Goal: Contribute content: Contribute content

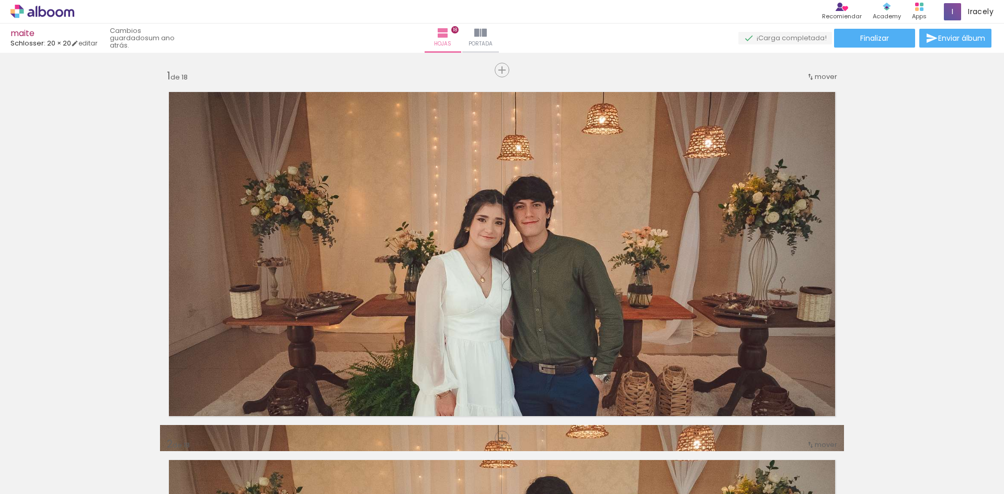
click at [58, 15] on icon at bounding box center [59, 13] width 8 height 8
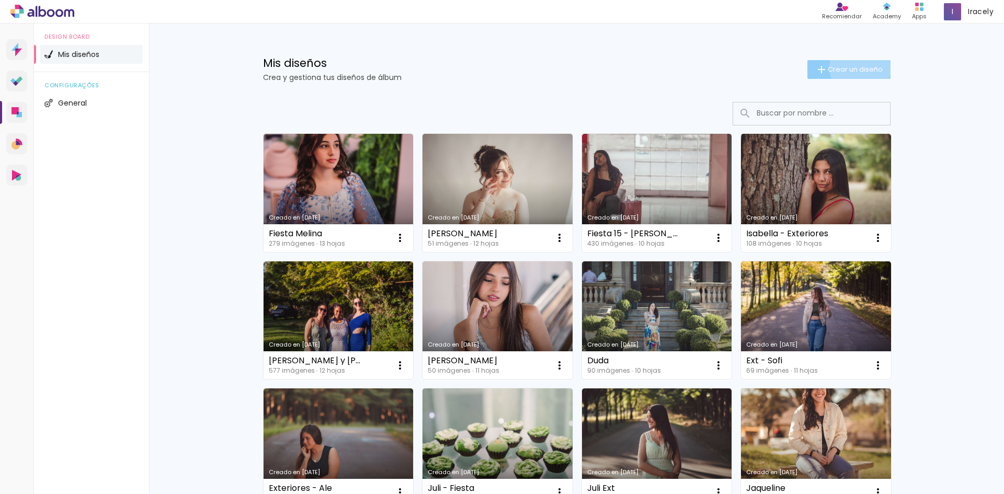
click at [854, 68] on span "Crear un diseño" at bounding box center [855, 69] width 55 height 7
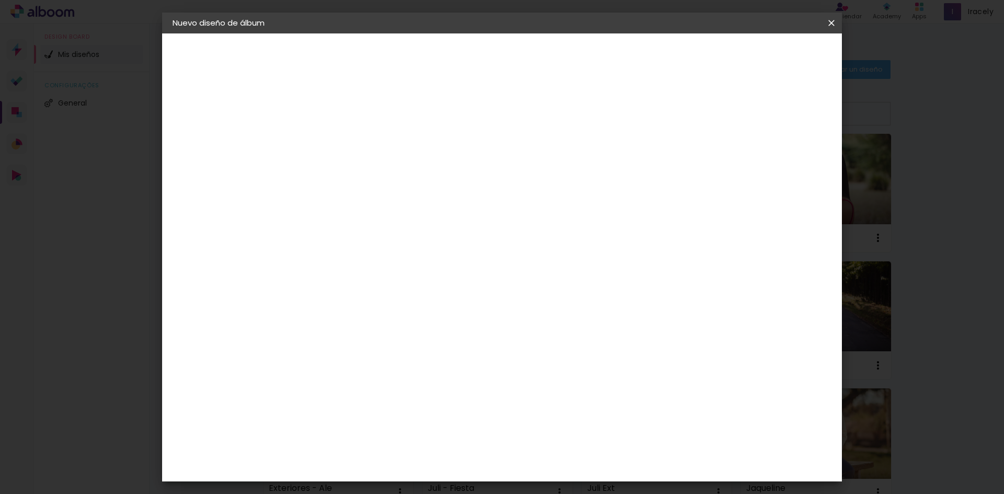
click at [0, 0] on paper-input-container "Título del álbum" at bounding box center [0, 0] width 0 height 0
type input "[PERSON_NAME] - Fiesta"
type paper-input "[PERSON_NAME] - Fiesta"
click at [0, 0] on header "Información Da un título a tu álbum. Avanzar" at bounding box center [0, 0] width 0 height 0
click at [0, 0] on slot "Avanzar" at bounding box center [0, 0] width 0 height 0
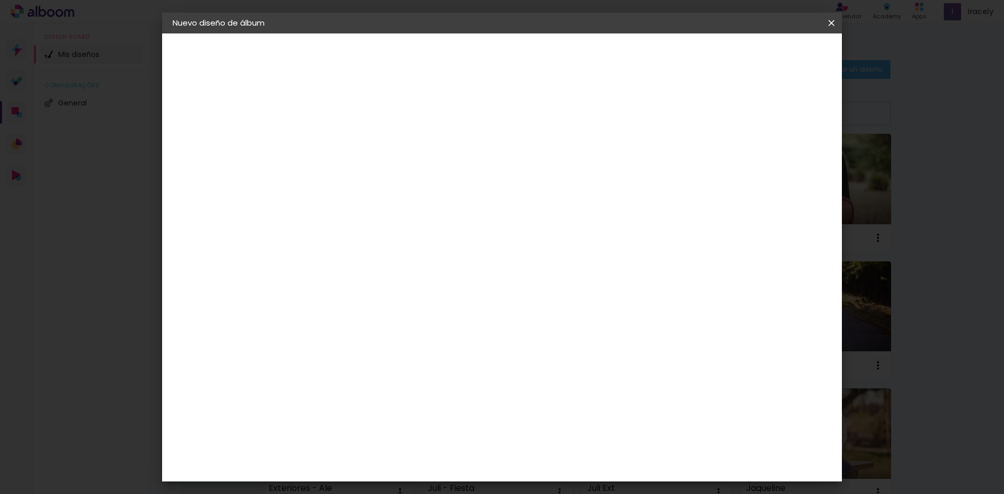
click at [379, 161] on input "[GEOGRAPHIC_DATA]" at bounding box center [348, 167] width 62 height 13
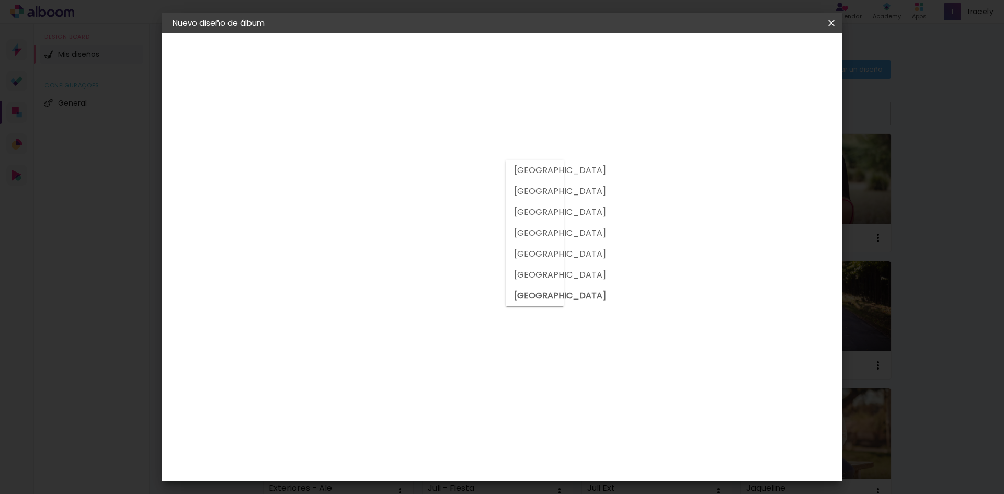
click at [534, 198] on paper-item "[GEOGRAPHIC_DATA]" at bounding box center [520, 191] width 29 height 21
type input "[GEOGRAPHIC_DATA]"
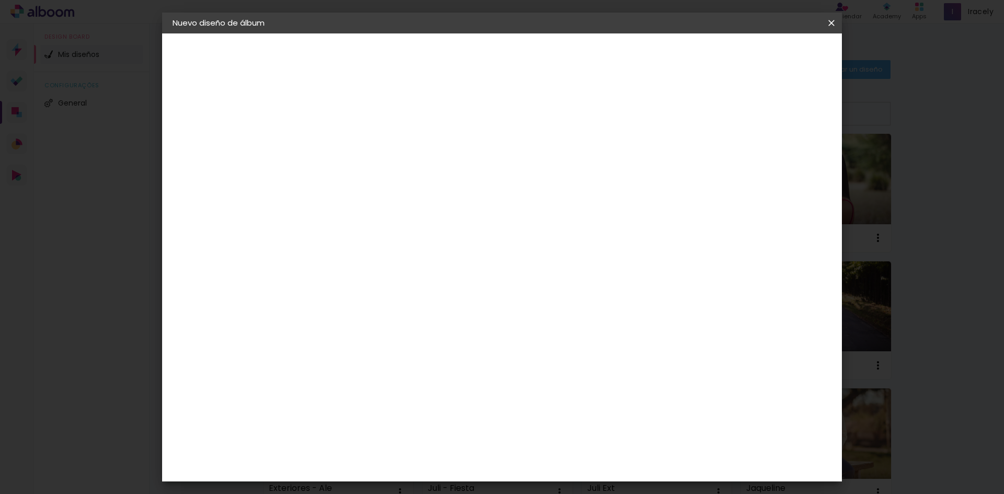
click at [420, 201] on input at bounding box center [371, 198] width 108 height 13
type input "b"
type input "s"
type input "go"
type paper-input "go"
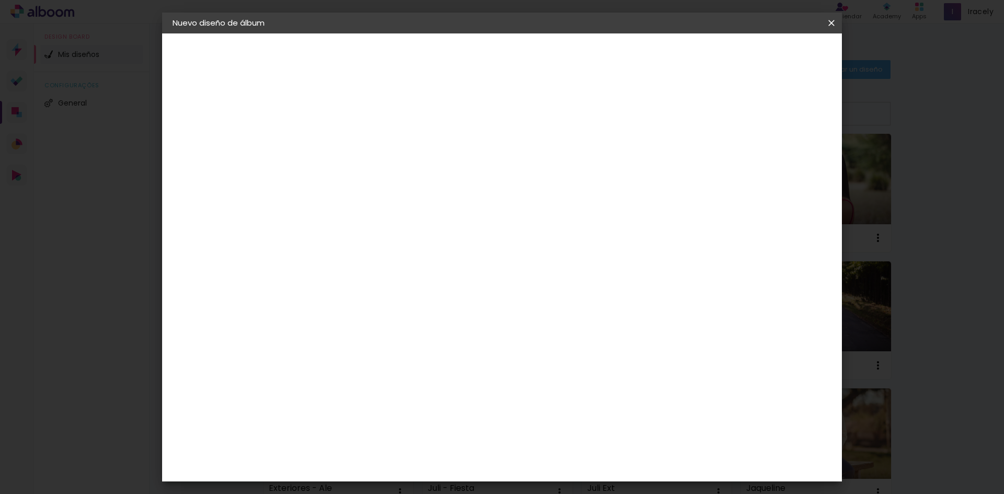
click at [362, 235] on div "Go image" at bounding box center [350, 238] width 26 height 17
drag, startPoint x: 415, startPoint y: 255, endPoint x: 383, endPoint y: 216, distance: 50.2
click at [414, 122] on div "Proveedor Elija un proveedor o avance con el tamaño libre. Volver Avanzar" at bounding box center [402, 77] width 209 height 89
drag, startPoint x: 362, startPoint y: 189, endPoint x: 295, endPoint y: 188, distance: 66.9
click at [295, 33] on quentale-album-spec "Empezar diseño Empezar diseño" at bounding box center [502, 33] width 680 height 0
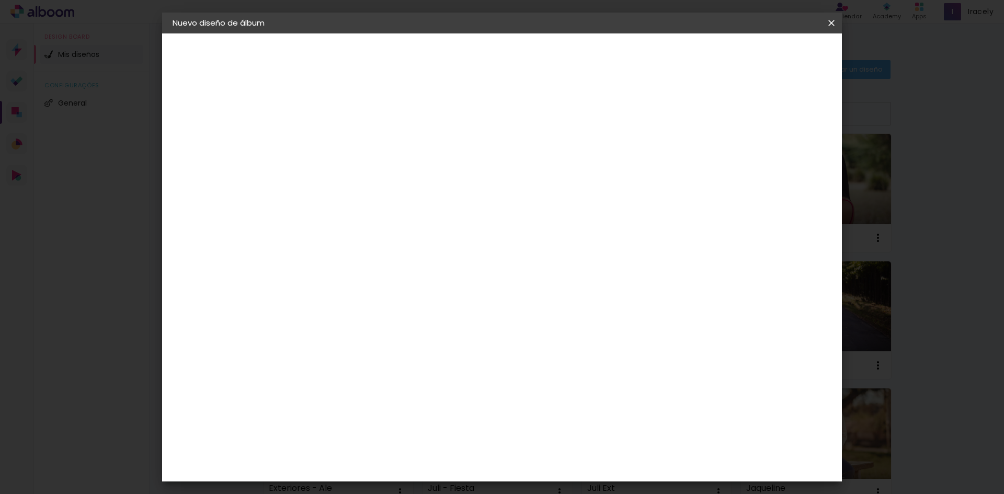
type input "g"
type input "sc"
type paper-input "sc"
click at [390, 267] on paper-item "Schlosser" at bounding box center [352, 275] width 76 height 23
click at [492, 49] on paper-button "Avanzar" at bounding box center [466, 56] width 50 height 18
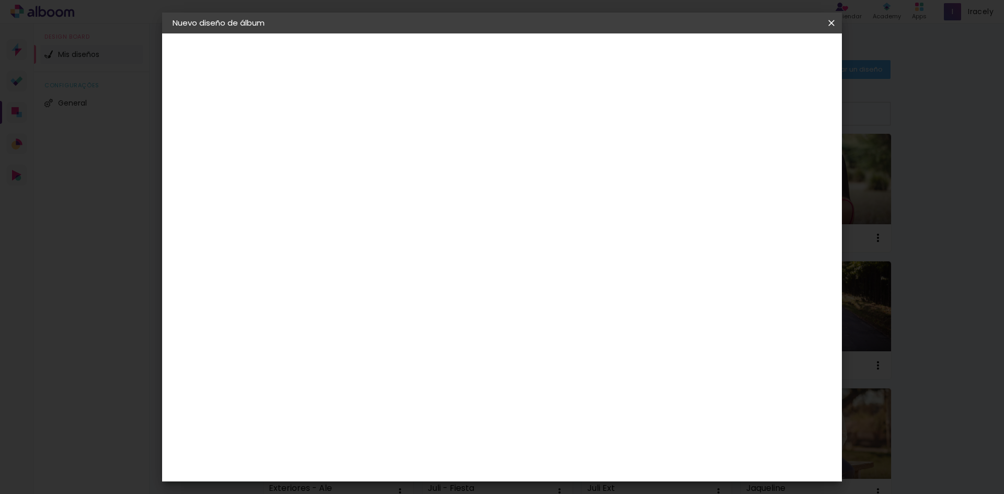
click at [0, 0] on slot "Avanzar" at bounding box center [0, 0] width 0 height 0
click at [766, 59] on span "Empezar diseño" at bounding box center [737, 55] width 58 height 7
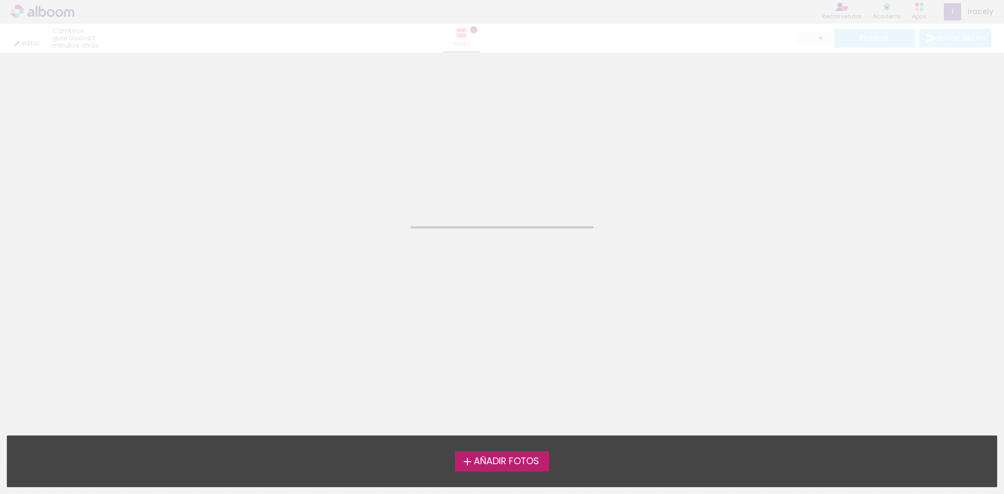
click at [525, 464] on span "Añadir Fotos" at bounding box center [506, 461] width 65 height 9
click at [0, 0] on input "file" at bounding box center [0, 0] width 0 height 0
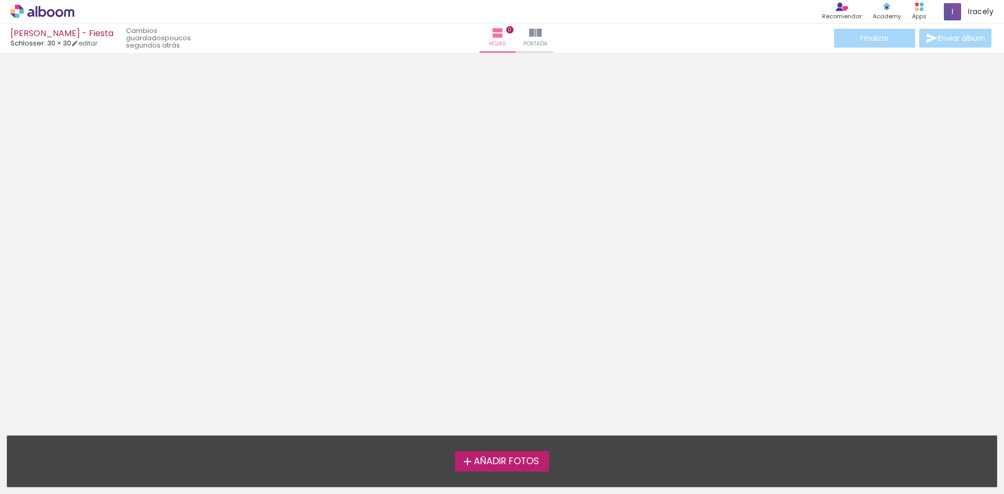
click at [495, 466] on span "Añadir Fotos" at bounding box center [506, 461] width 65 height 9
click at [0, 0] on input "file" at bounding box center [0, 0] width 0 height 0
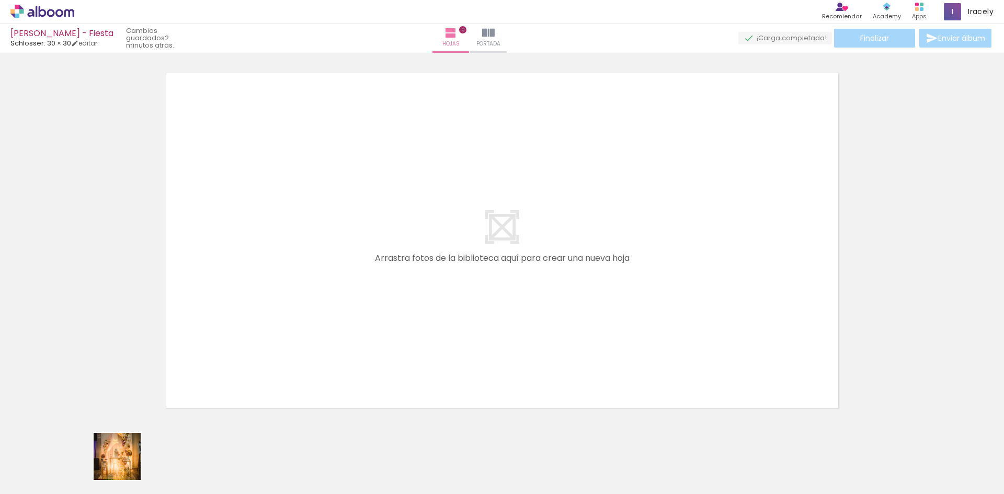
drag, startPoint x: 115, startPoint y: 472, endPoint x: 225, endPoint y: 415, distance: 124.7
click at [245, 345] on quentale-workspace at bounding box center [502, 247] width 1004 height 494
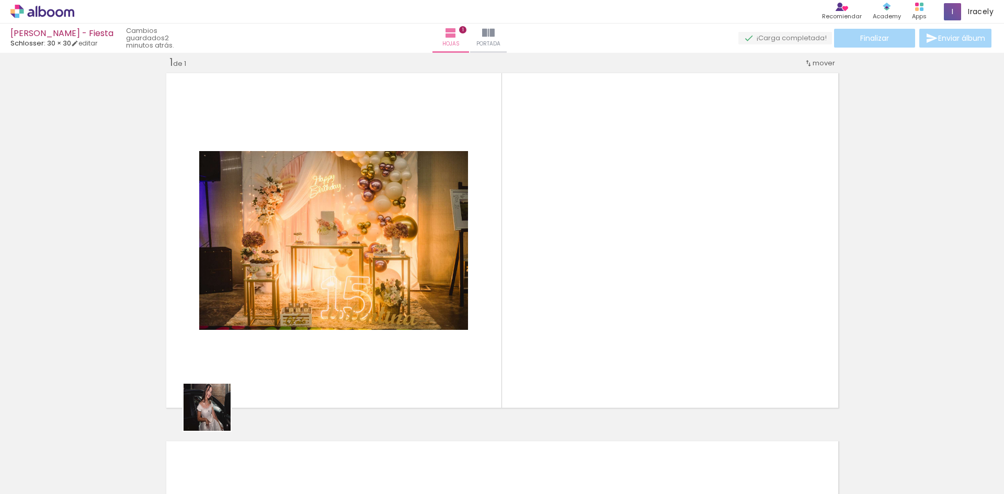
drag, startPoint x: 189, startPoint y: 454, endPoint x: 241, endPoint y: 392, distance: 80.5
click at [241, 392] on quentale-workspace at bounding box center [502, 247] width 1004 height 494
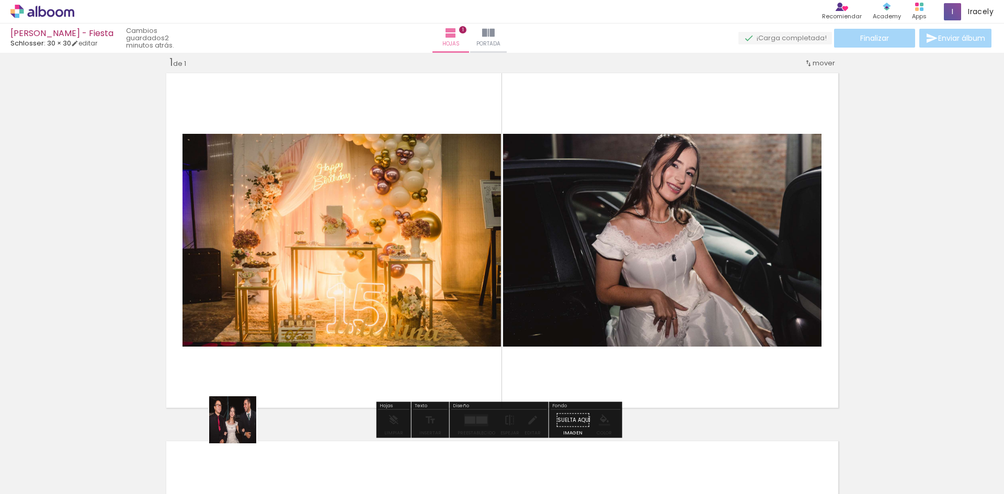
drag, startPoint x: 241, startPoint y: 428, endPoint x: 279, endPoint y: 433, distance: 39.0
click at [287, 376] on quentale-workspace at bounding box center [502, 247] width 1004 height 494
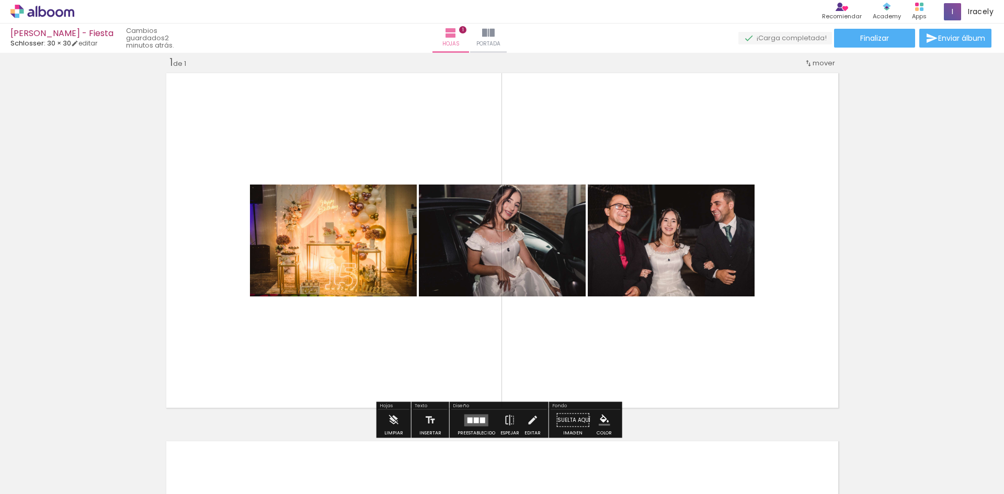
drag, startPoint x: 285, startPoint y: 457, endPoint x: 335, endPoint y: 350, distance: 117.2
click at [329, 351] on quentale-workspace at bounding box center [502, 247] width 1004 height 494
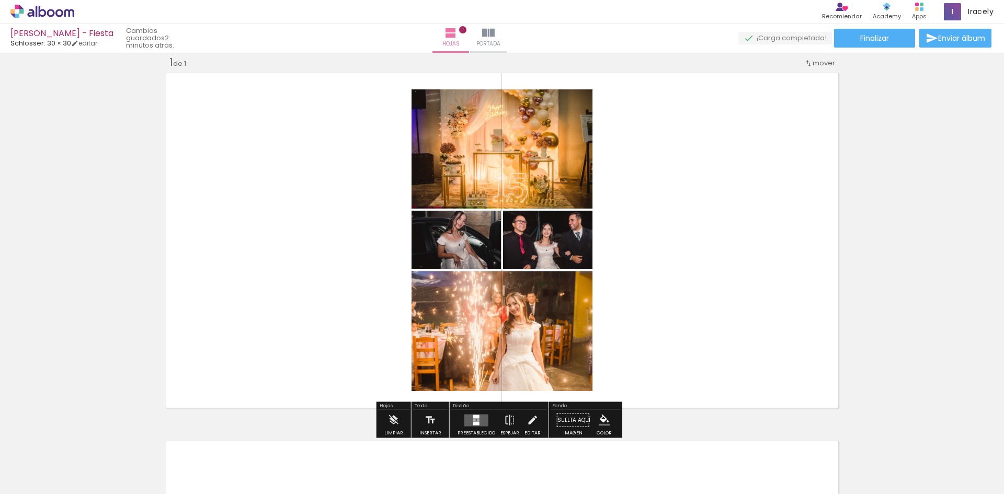
drag, startPoint x: 471, startPoint y: 426, endPoint x: 710, endPoint y: 326, distance: 259.3
click at [471, 426] on quentale-layouter at bounding box center [476, 420] width 24 height 12
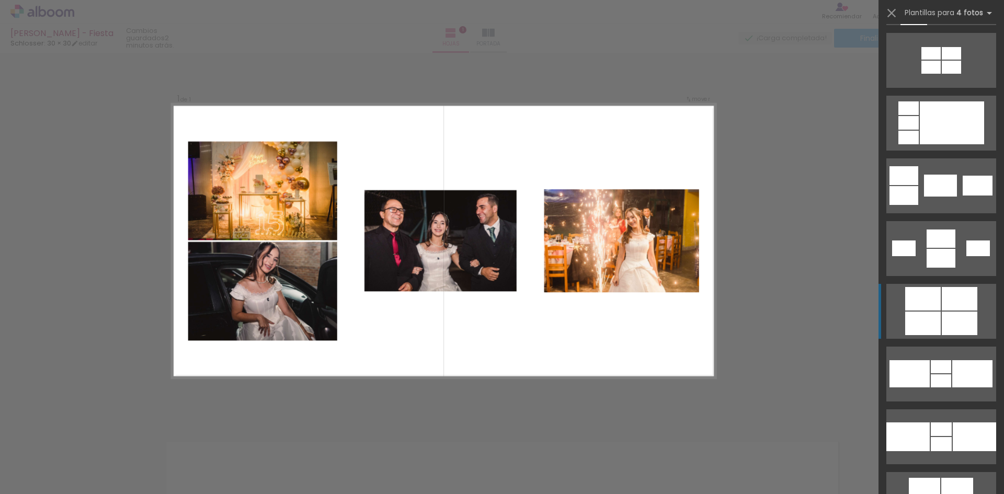
scroll to position [1726, 0]
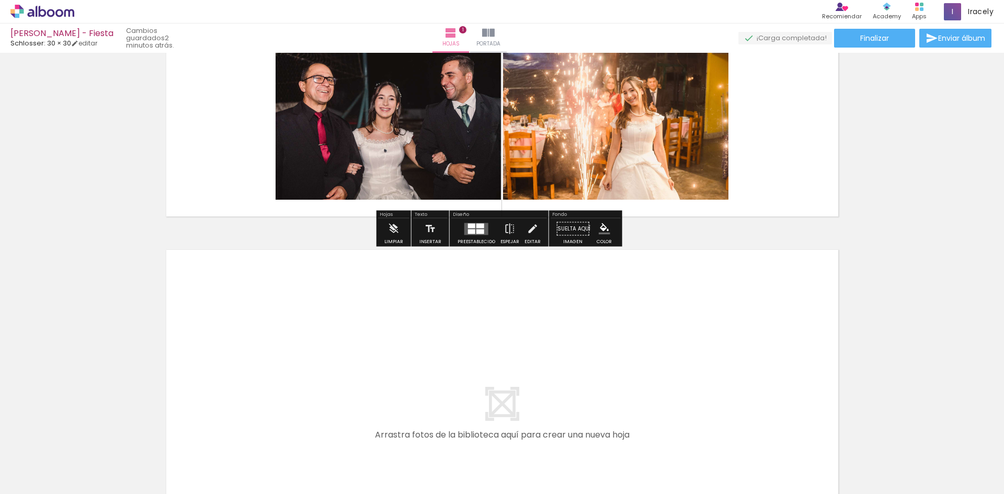
scroll to position [275, 0]
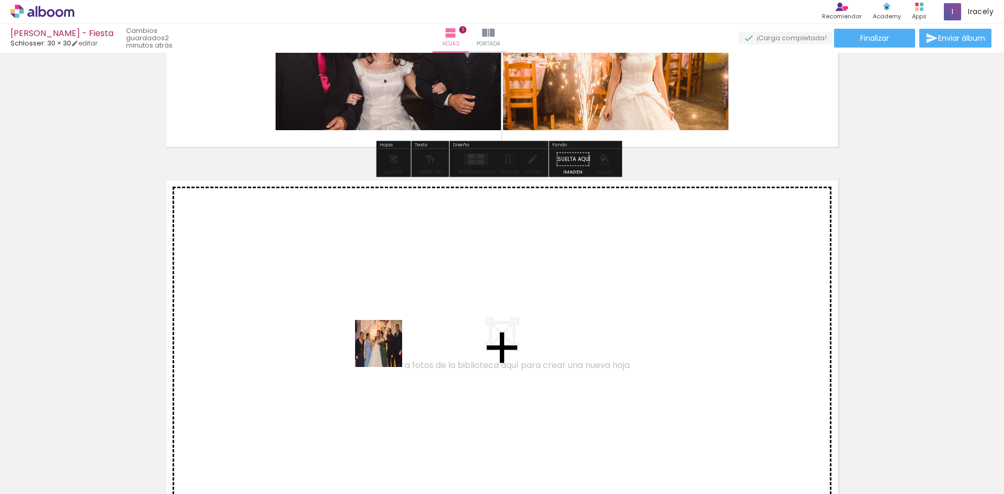
drag, startPoint x: 356, startPoint y: 456, endPoint x: 395, endPoint y: 443, distance: 41.3
click at [389, 348] on quentale-workspace at bounding box center [502, 247] width 1004 height 494
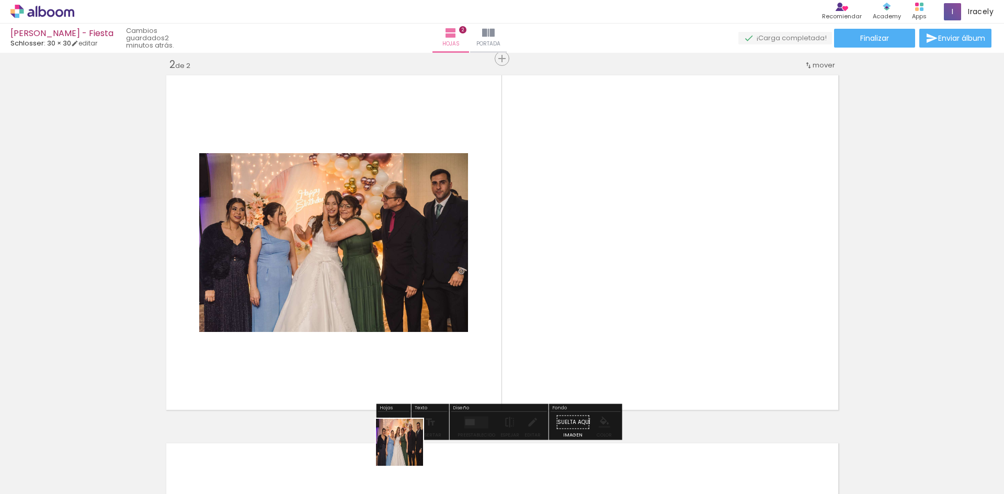
scroll to position [382, 0]
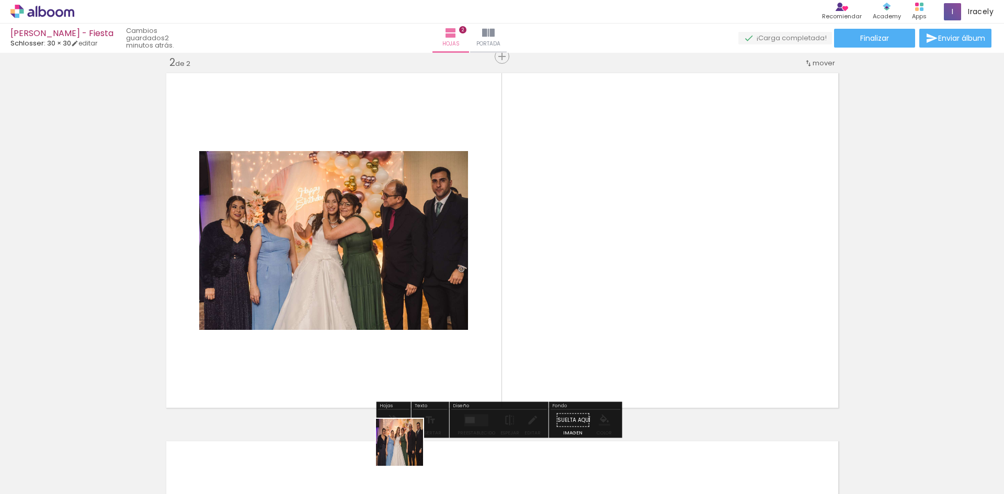
drag, startPoint x: 407, startPoint y: 450, endPoint x: 531, endPoint y: 362, distance: 152.2
click at [557, 325] on quentale-workspace at bounding box center [502, 247] width 1004 height 494
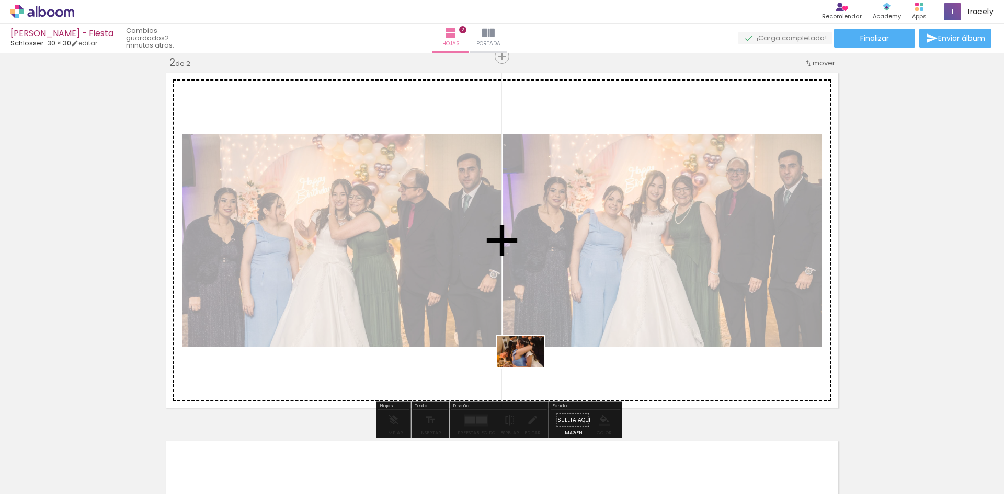
drag, startPoint x: 470, startPoint y: 448, endPoint x: 528, endPoint y: 368, distance: 98.8
click at [528, 368] on quentale-workspace at bounding box center [502, 247] width 1004 height 494
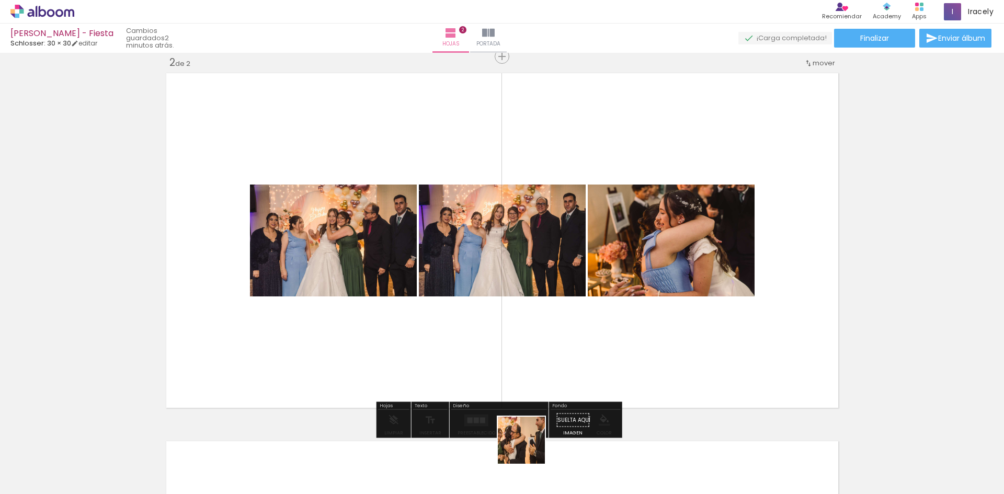
drag, startPoint x: 529, startPoint y: 453, endPoint x: 574, endPoint y: 414, distance: 60.0
click at [538, 338] on quentale-workspace at bounding box center [502, 247] width 1004 height 494
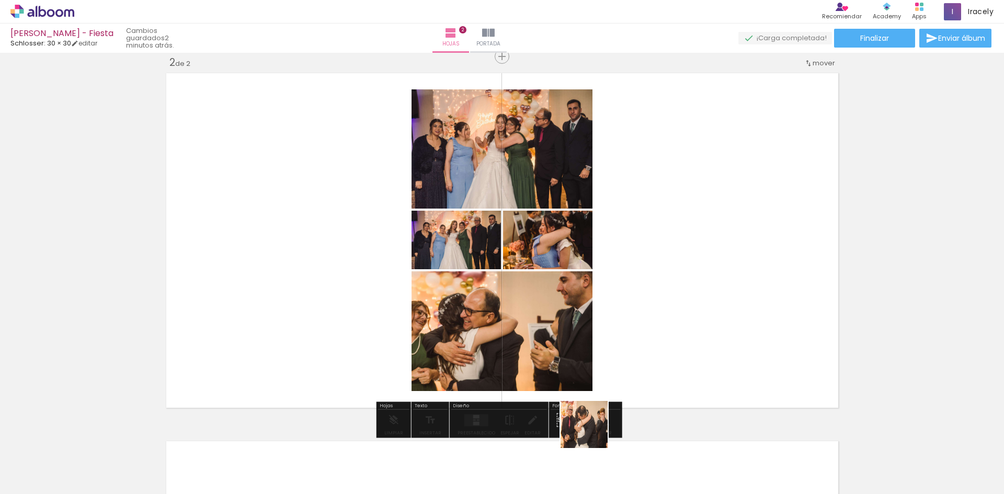
drag, startPoint x: 584, startPoint y: 454, endPoint x: 664, endPoint y: 283, distance: 188.8
click at [664, 283] on quentale-workspace at bounding box center [502, 247] width 1004 height 494
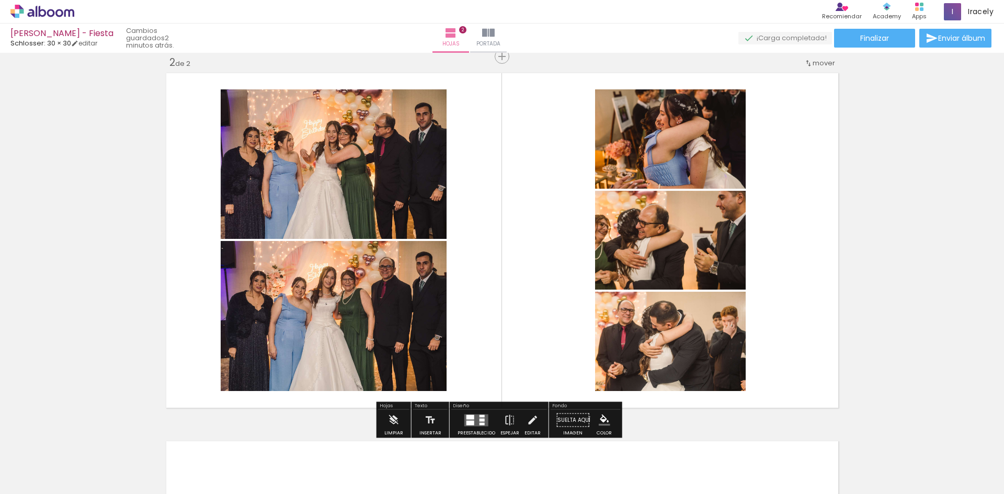
click at [473, 418] on quentale-layouter at bounding box center [476, 420] width 24 height 12
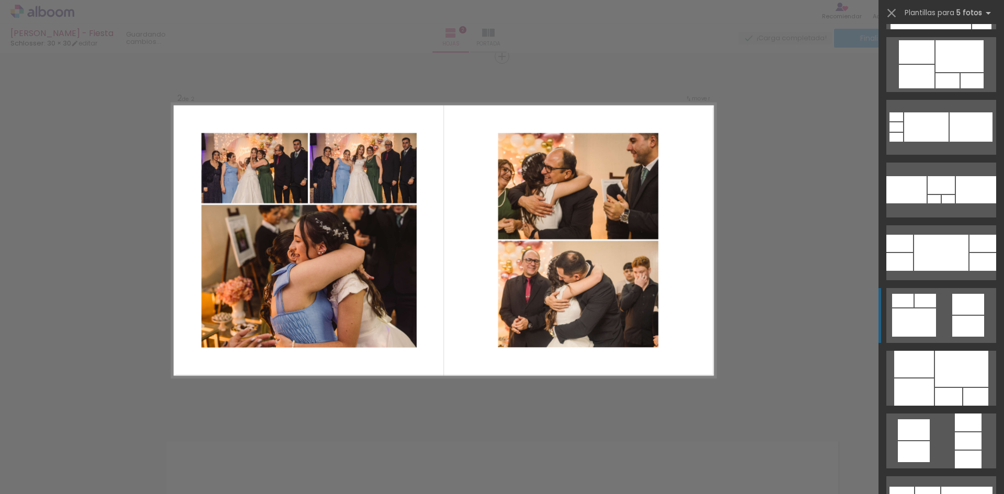
scroll to position [2981, 0]
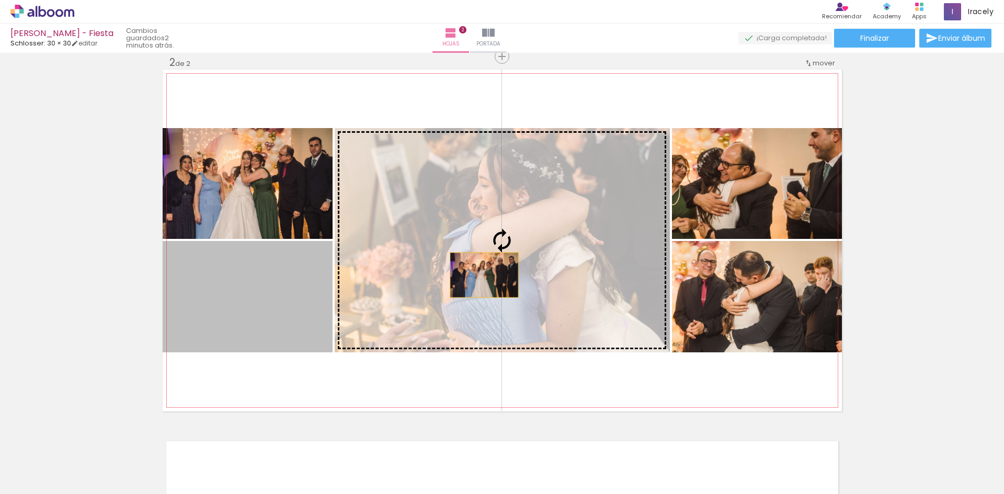
drag, startPoint x: 443, startPoint y: 280, endPoint x: 485, endPoint y: 271, distance: 42.3
click at [0, 0] on slot at bounding box center [0, 0] width 0 height 0
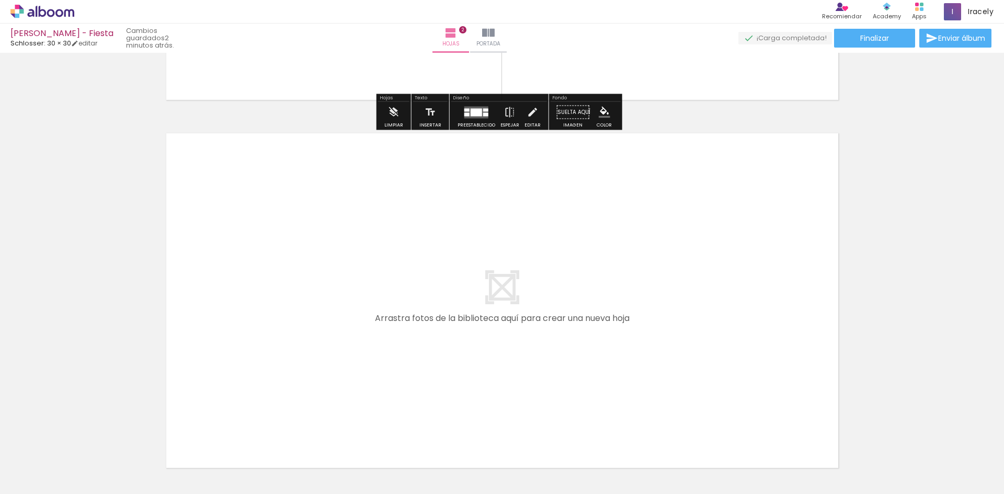
scroll to position [769, 0]
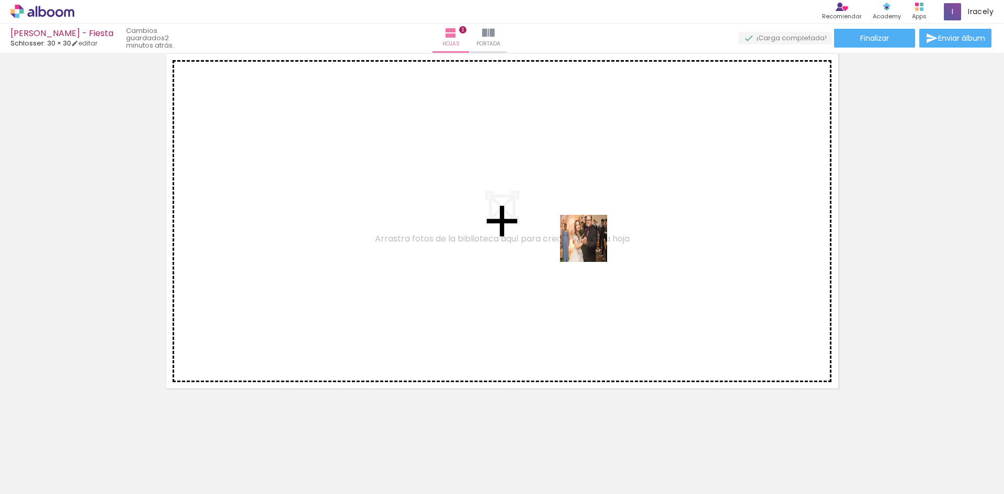
drag, startPoint x: 647, startPoint y: 453, endPoint x: 700, endPoint y: 415, distance: 65.9
click at [594, 248] on quentale-workspace at bounding box center [502, 247] width 1004 height 494
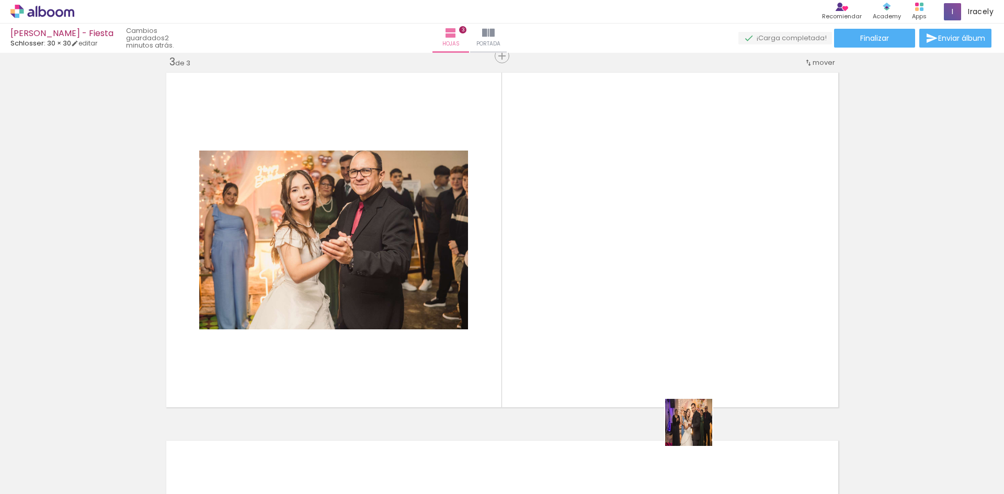
scroll to position [750, 0]
drag, startPoint x: 698, startPoint y: 449, endPoint x: 728, endPoint y: 463, distance: 32.8
click at [674, 341] on quentale-workspace at bounding box center [502, 247] width 1004 height 494
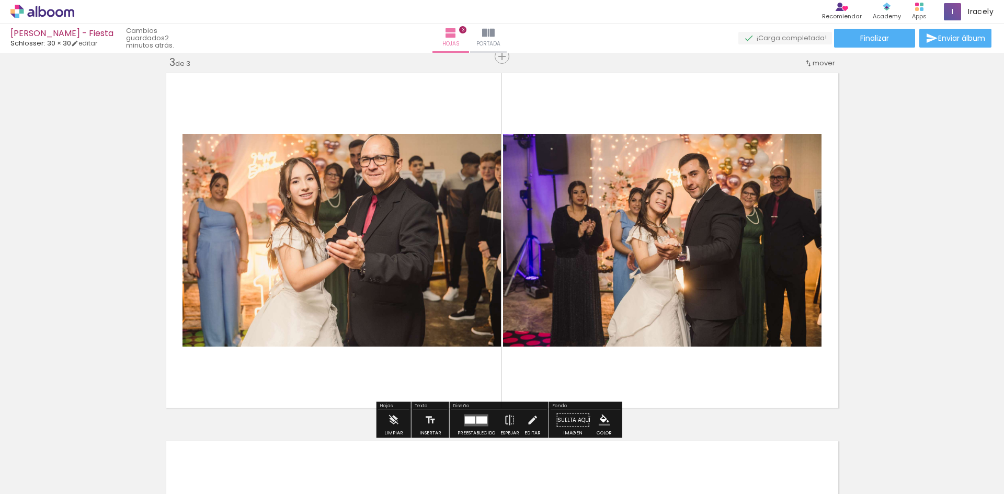
drag, startPoint x: 750, startPoint y: 459, endPoint x: 800, endPoint y: 462, distance: 49.8
click at [703, 374] on quentale-workspace at bounding box center [502, 247] width 1004 height 494
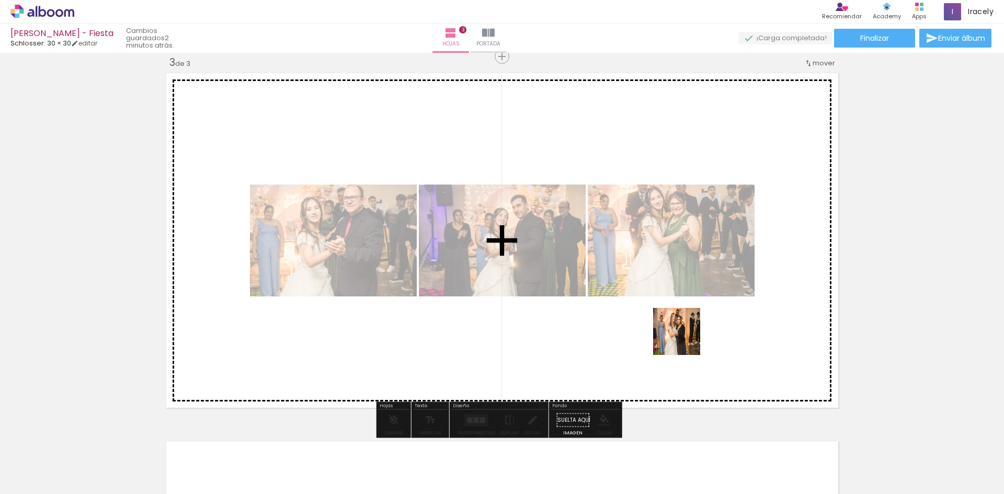
drag, startPoint x: 802, startPoint y: 462, endPoint x: 864, endPoint y: 478, distance: 64.8
click at [674, 335] on quentale-workspace at bounding box center [502, 247] width 1004 height 494
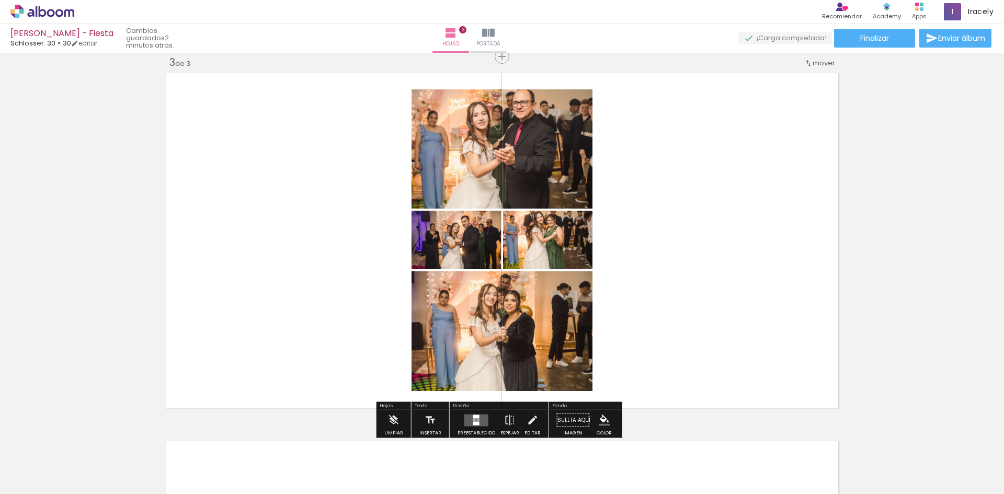
drag, startPoint x: 868, startPoint y: 463, endPoint x: 882, endPoint y: 457, distance: 14.8
click at [705, 350] on quentale-workspace at bounding box center [502, 247] width 1004 height 494
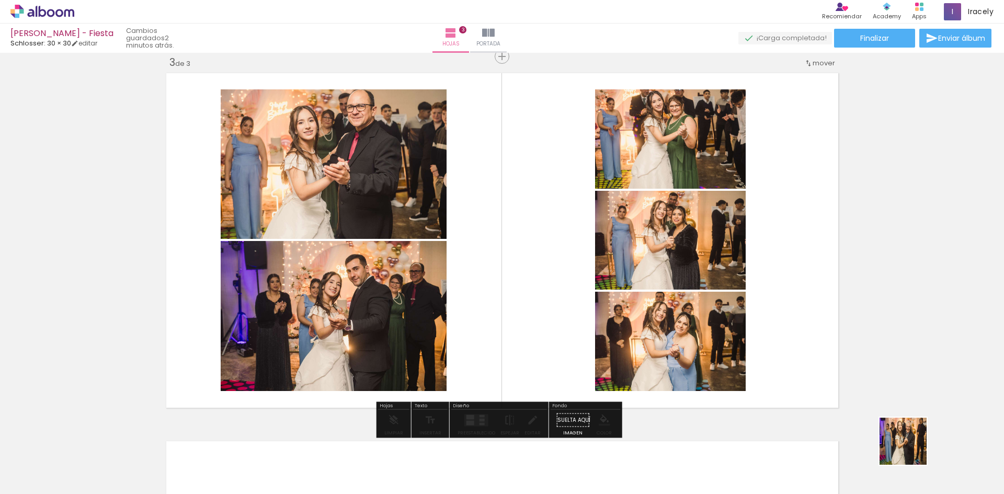
drag, startPoint x: 928, startPoint y: 459, endPoint x: 615, endPoint y: 373, distance: 324.2
click at [693, 347] on quentale-workspace at bounding box center [502, 247] width 1004 height 494
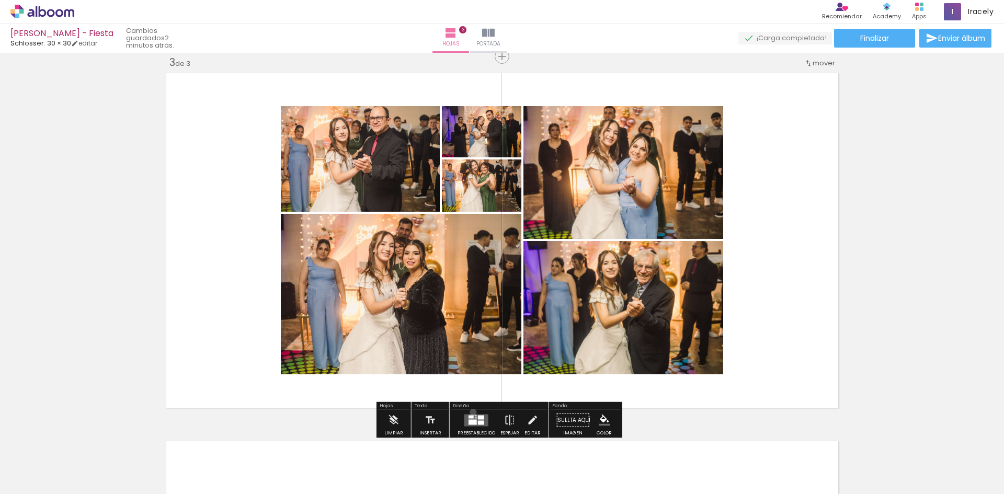
click at [471, 413] on div at bounding box center [476, 420] width 28 height 21
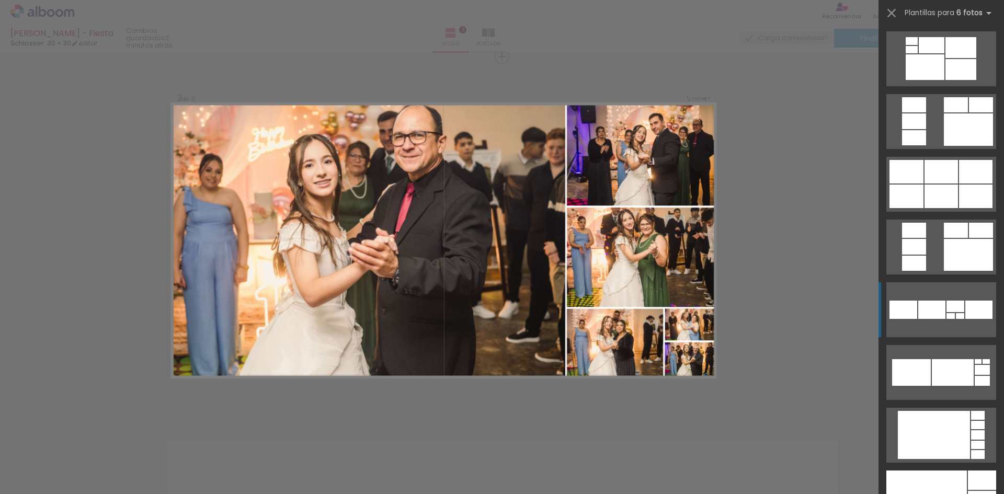
scroll to position [837, 0]
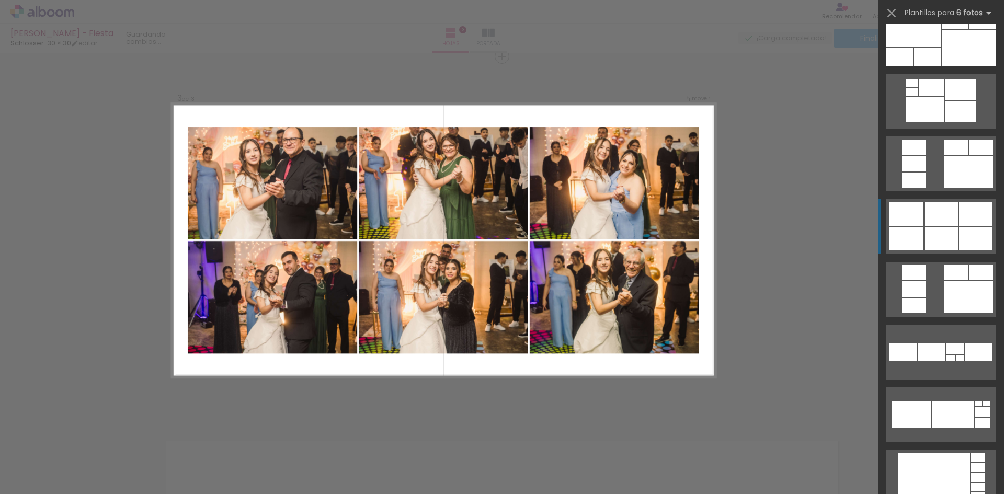
click at [938, 225] on div at bounding box center [941, 214] width 33 height 24
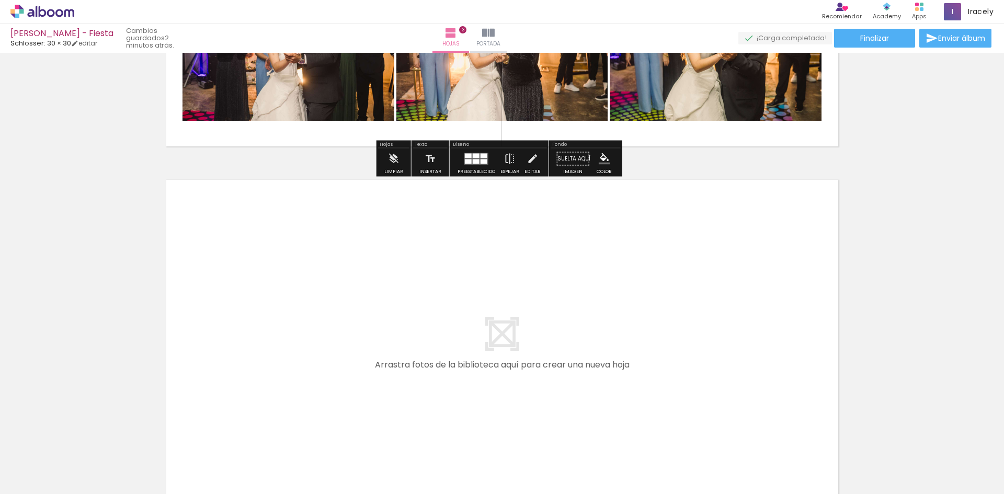
scroll to position [0, 513]
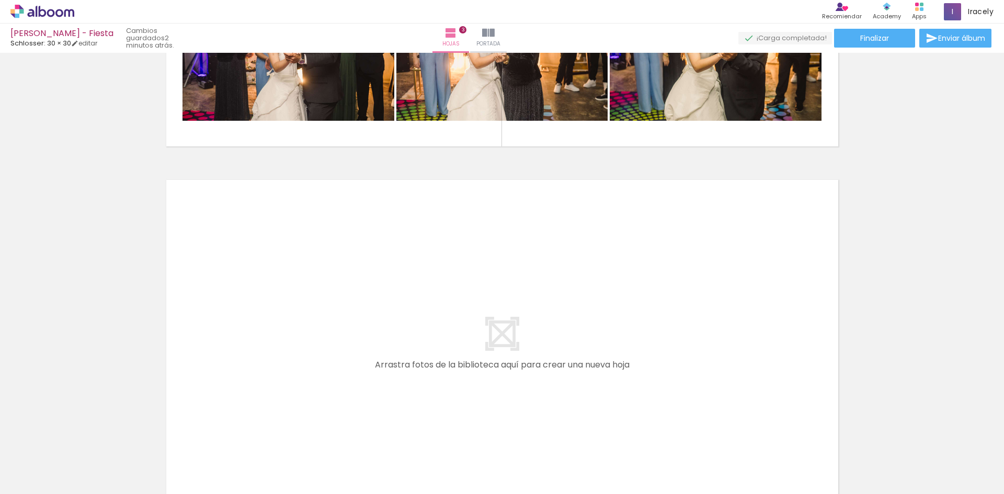
drag, startPoint x: 464, startPoint y: 458, endPoint x: 511, endPoint y: 471, distance: 48.8
click at [459, 366] on quentale-workspace at bounding box center [502, 247] width 1004 height 494
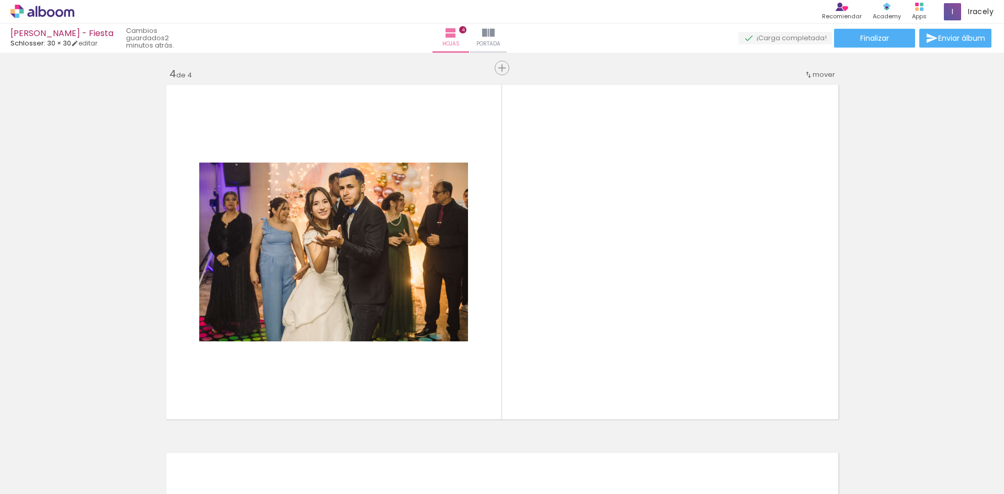
drag, startPoint x: 523, startPoint y: 453, endPoint x: 574, endPoint y: 415, distance: 63.2
click at [556, 355] on quentale-workspace at bounding box center [502, 247] width 1004 height 494
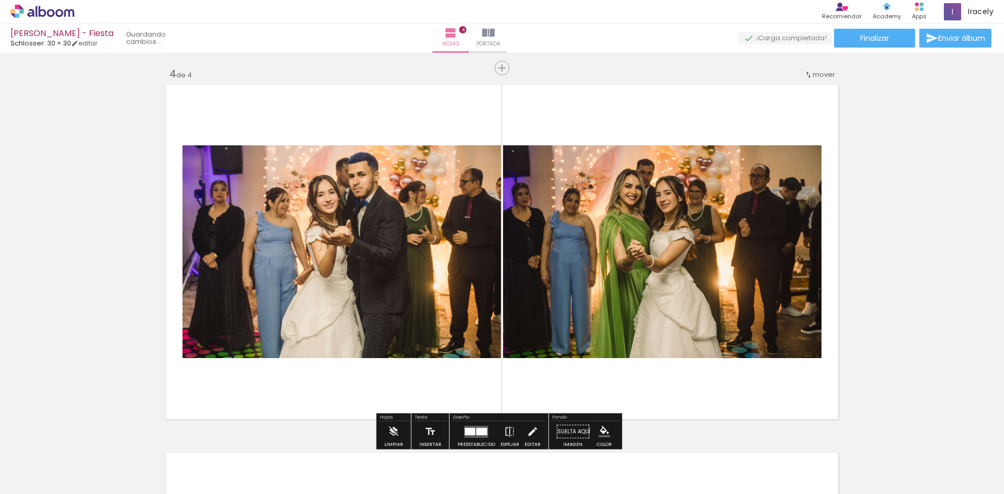
scroll to position [1118, 0]
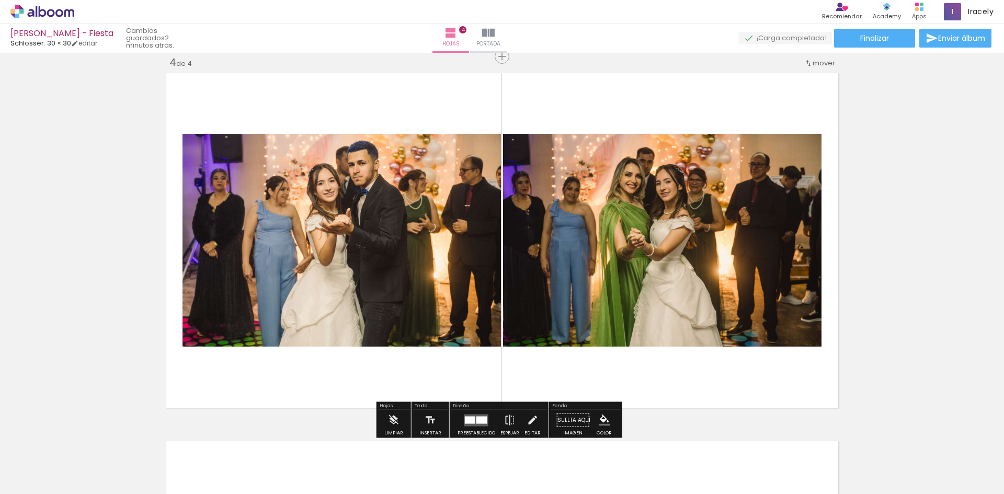
drag, startPoint x: 587, startPoint y: 448, endPoint x: 627, endPoint y: 394, distance: 67.6
click at [598, 282] on quentale-workspace at bounding box center [502, 247] width 1004 height 494
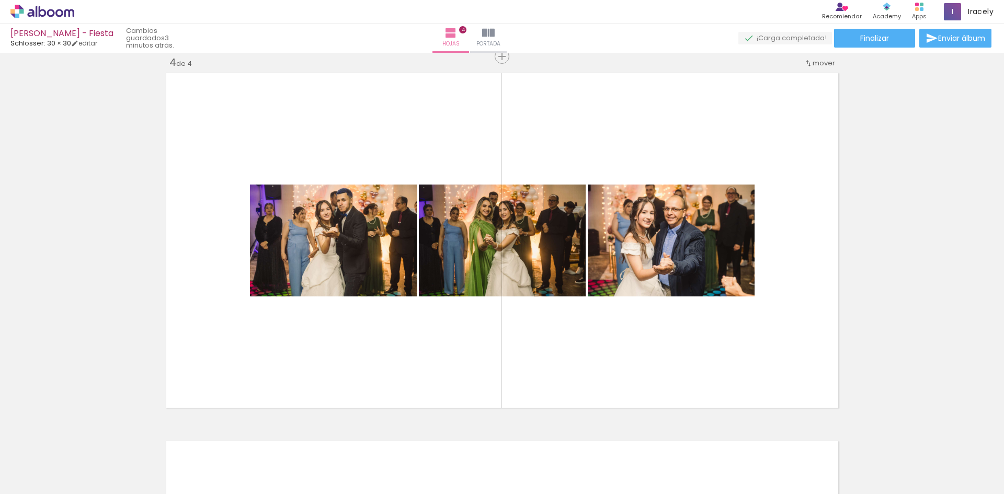
scroll to position [0, 513]
drag, startPoint x: 641, startPoint y: 465, endPoint x: 688, endPoint y: 443, distance: 52.4
click at [599, 346] on quentale-workspace at bounding box center [502, 247] width 1004 height 494
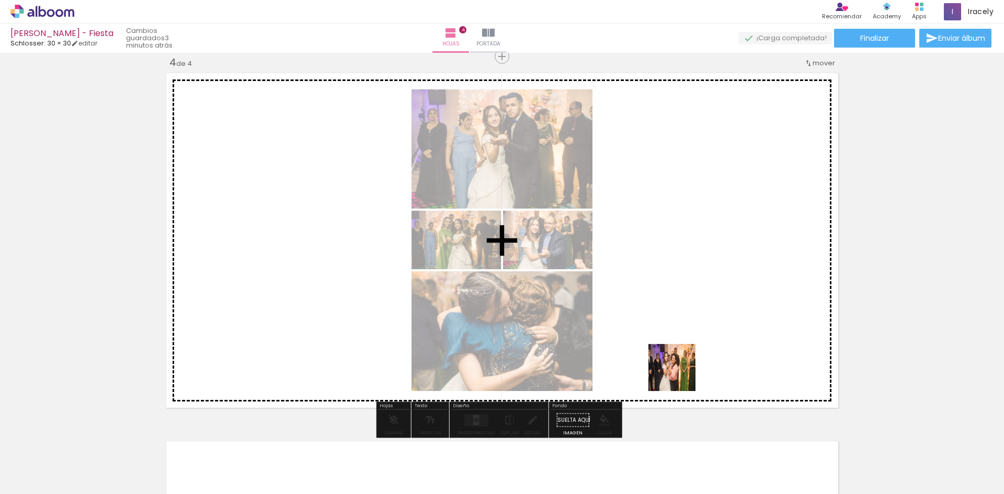
drag, startPoint x: 692, startPoint y: 397, endPoint x: 738, endPoint y: 434, distance: 59.1
click at [679, 370] on quentale-workspace at bounding box center [502, 247] width 1004 height 494
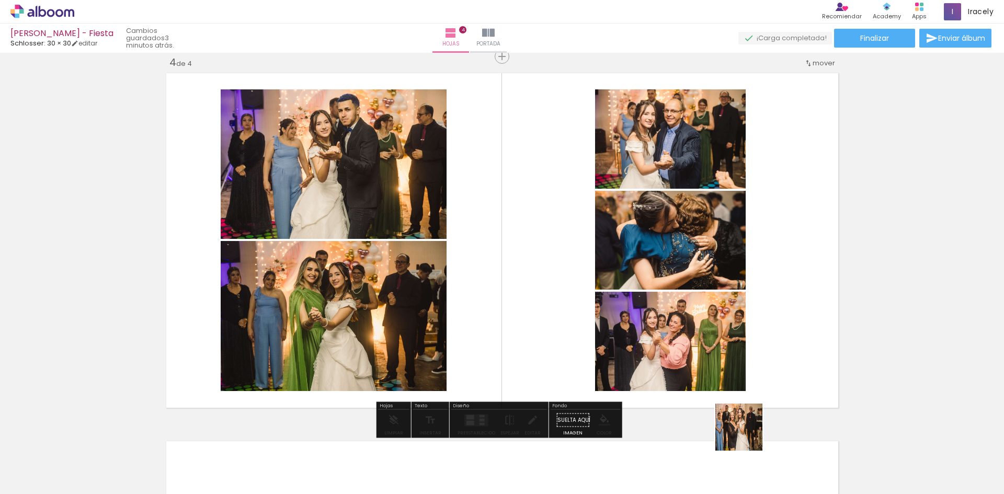
drag, startPoint x: 750, startPoint y: 448, endPoint x: 607, endPoint y: 345, distance: 176.0
click at [687, 302] on quentale-workspace at bounding box center [502, 247] width 1004 height 494
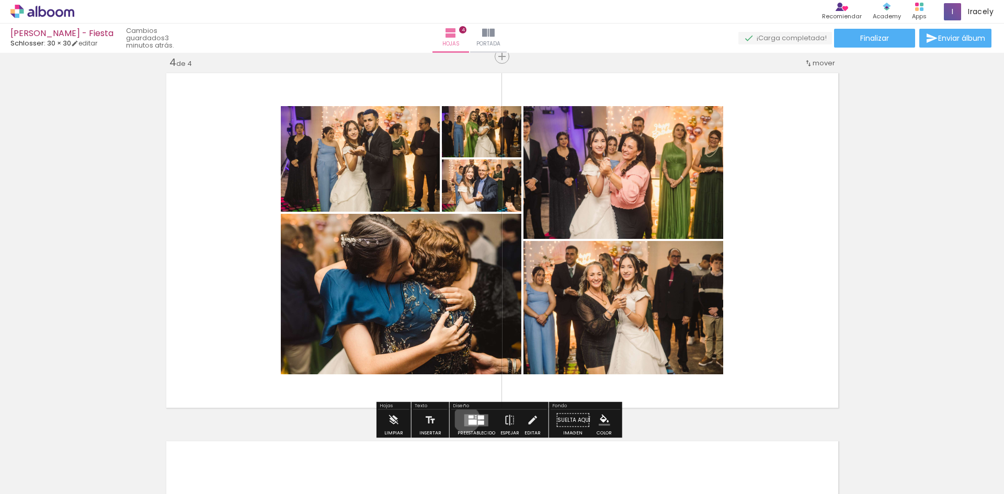
click at [464, 419] on quentale-layouter at bounding box center [476, 420] width 24 height 12
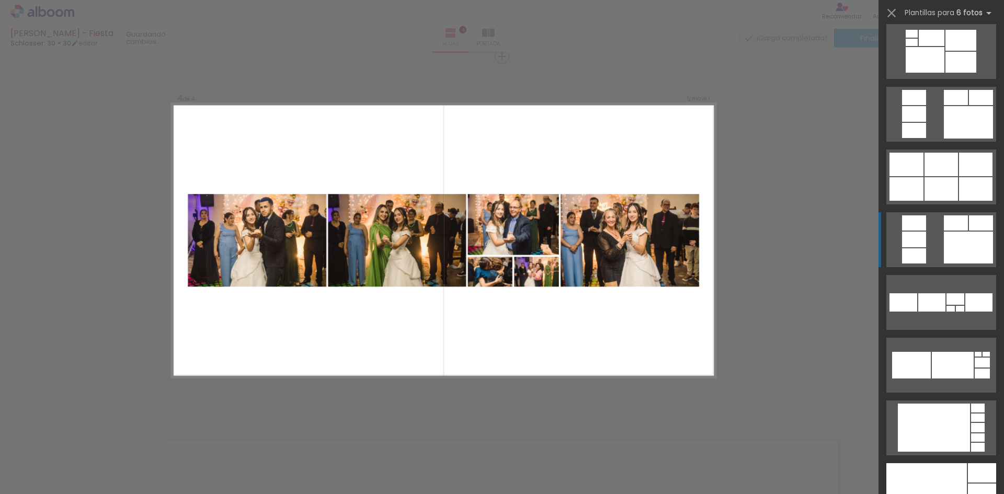
scroll to position [889, 0]
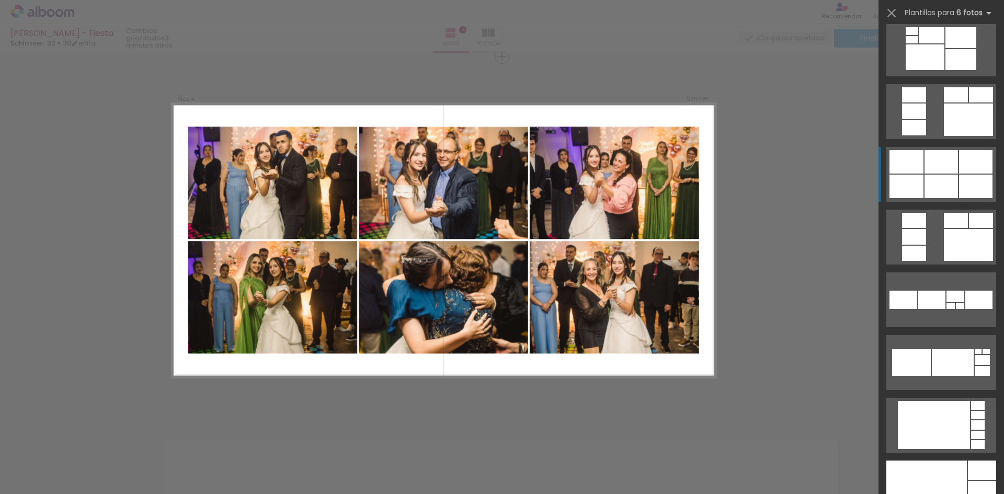
click at [931, 156] on div at bounding box center [941, 162] width 33 height 24
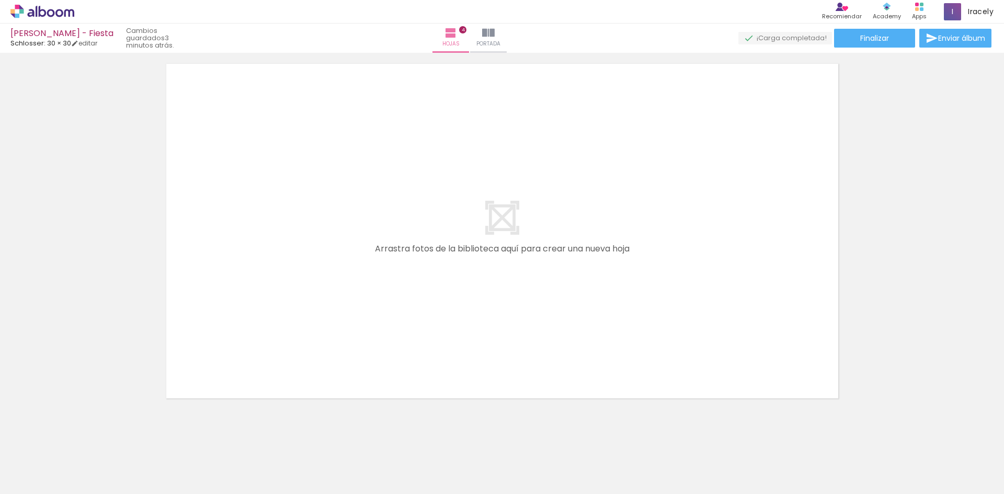
scroll to position [1505, 0]
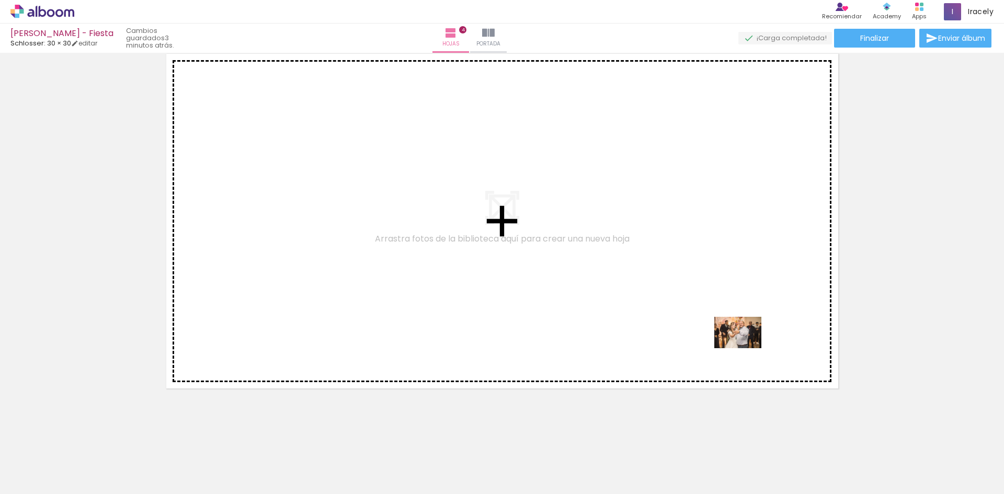
drag, startPoint x: 820, startPoint y: 429, endPoint x: 864, endPoint y: 439, distance: 44.9
click at [746, 349] on quentale-workspace at bounding box center [502, 247] width 1004 height 494
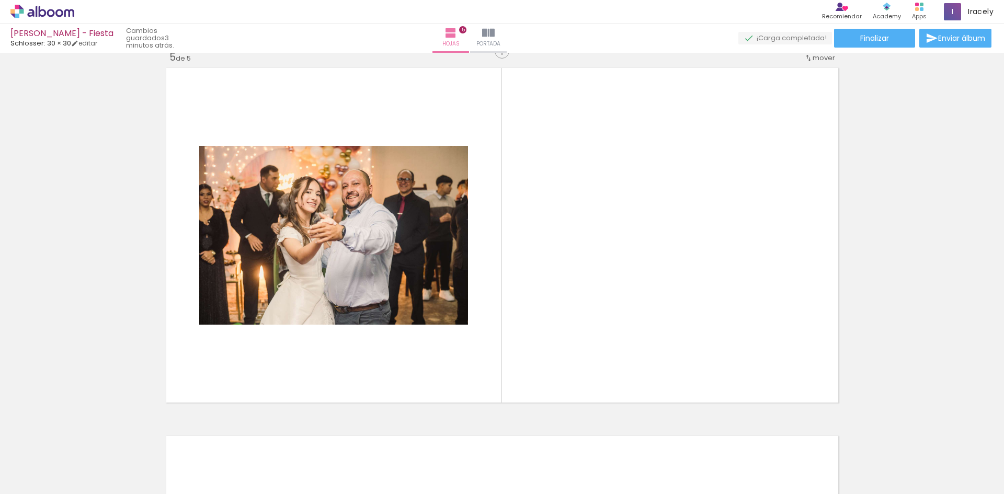
scroll to position [1486, 0]
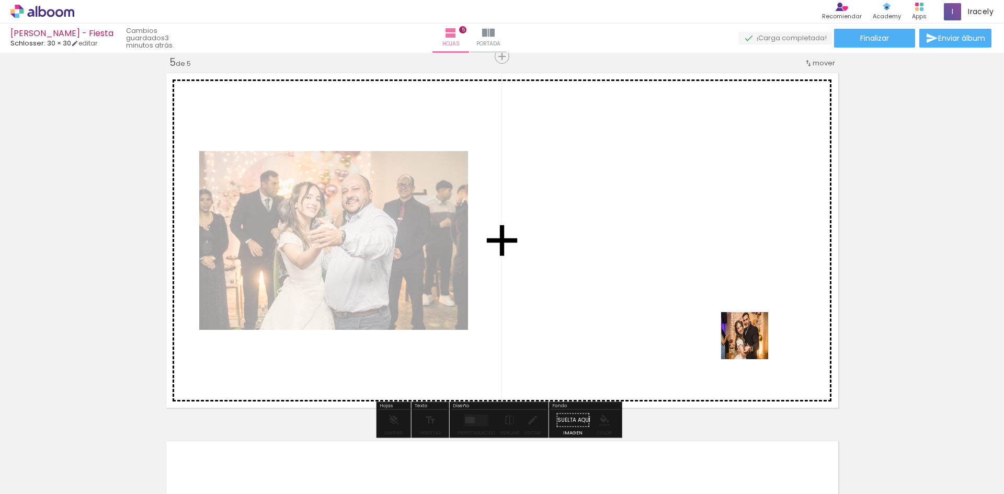
drag, startPoint x: 878, startPoint y: 450, endPoint x: 913, endPoint y: 445, distance: 35.4
click at [756, 347] on quentale-workspace at bounding box center [502, 247] width 1004 height 494
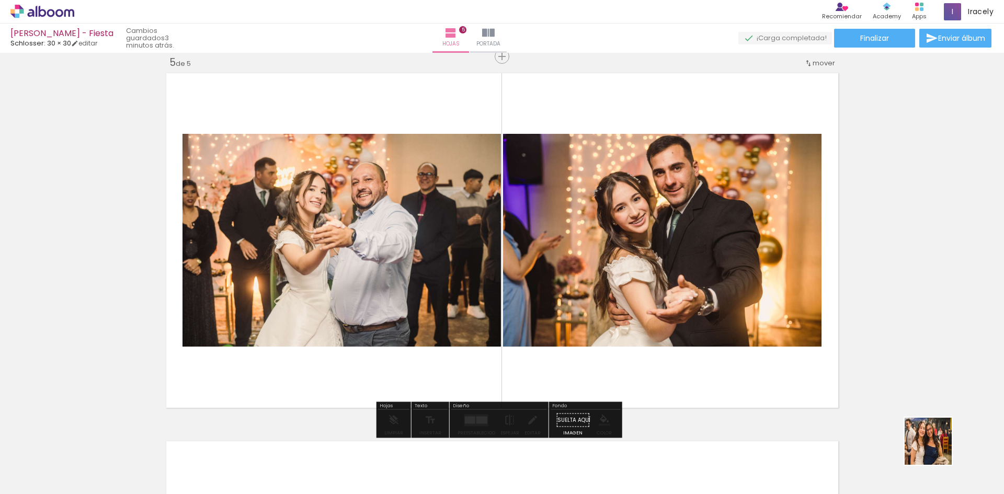
drag, startPoint x: 945, startPoint y: 458, endPoint x: 634, endPoint y: 389, distance: 318.7
click at [750, 329] on quentale-workspace at bounding box center [502, 247] width 1004 height 494
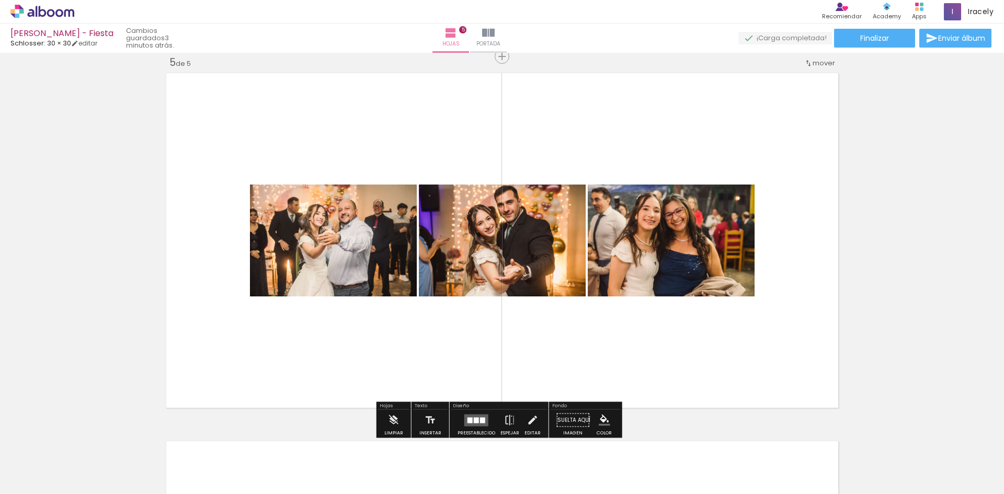
drag, startPoint x: 466, startPoint y: 420, endPoint x: 497, endPoint y: 412, distance: 31.8
click at [467, 419] on div at bounding box center [469, 420] width 5 height 6
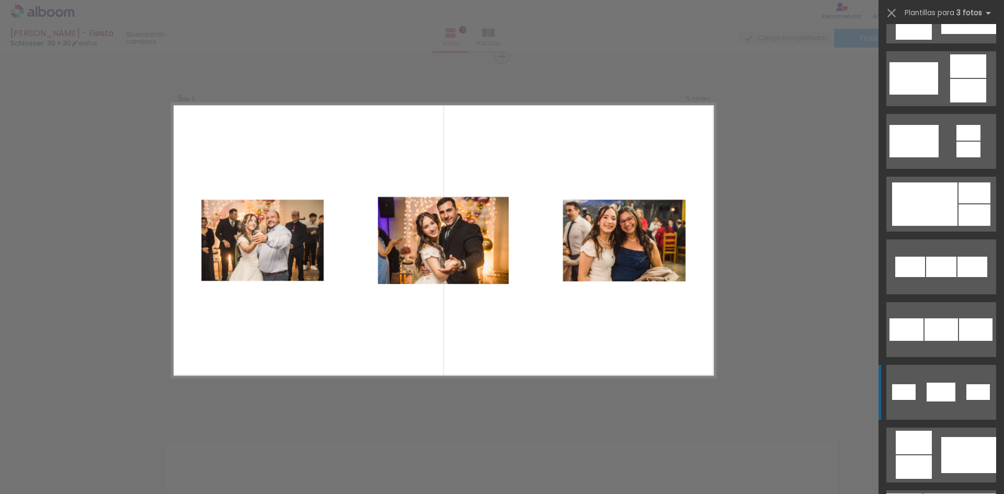
scroll to position [366, 0]
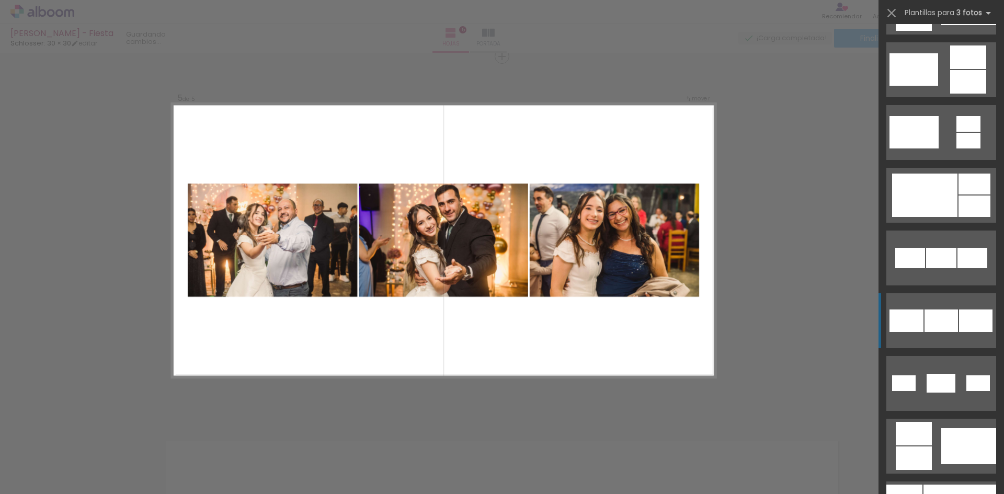
click at [948, 323] on div at bounding box center [941, 321] width 33 height 22
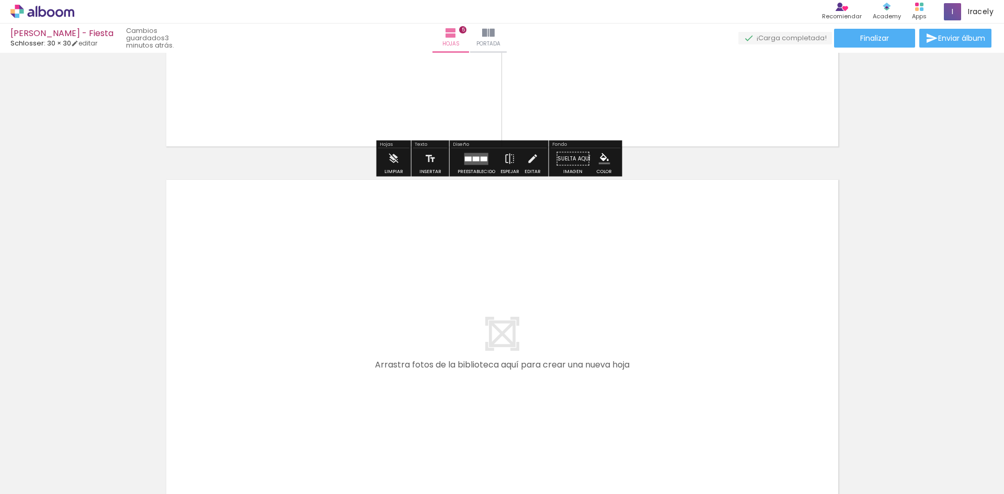
scroll to position [0, 940]
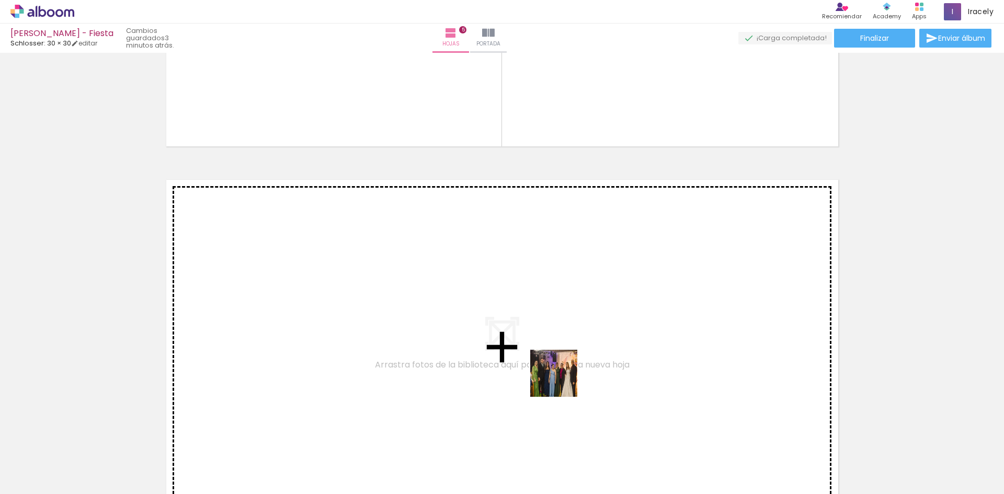
drag, startPoint x: 571, startPoint y: 416, endPoint x: 629, endPoint y: 441, distance: 63.2
click at [563, 375] on quentale-workspace at bounding box center [502, 247] width 1004 height 494
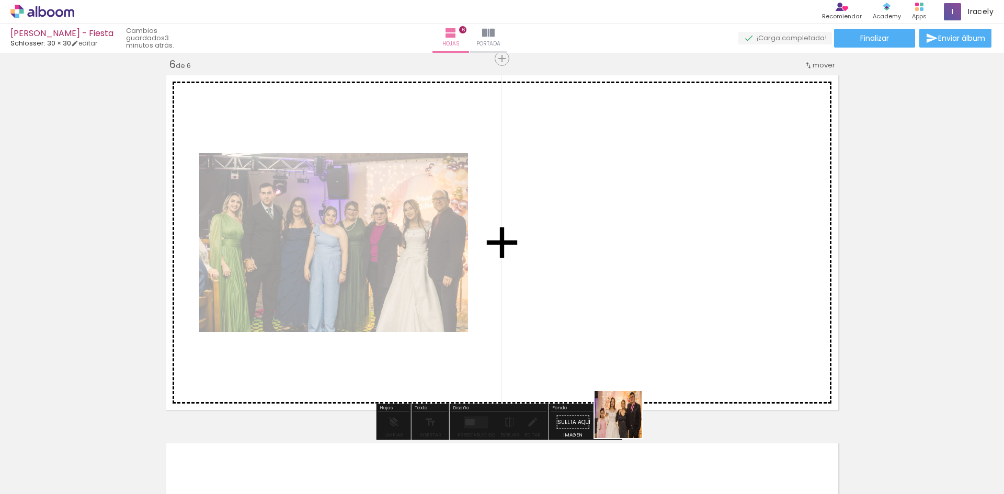
drag, startPoint x: 632, startPoint y: 451, endPoint x: 639, endPoint y: 363, distance: 87.6
click at [607, 323] on quentale-workspace at bounding box center [502, 247] width 1004 height 494
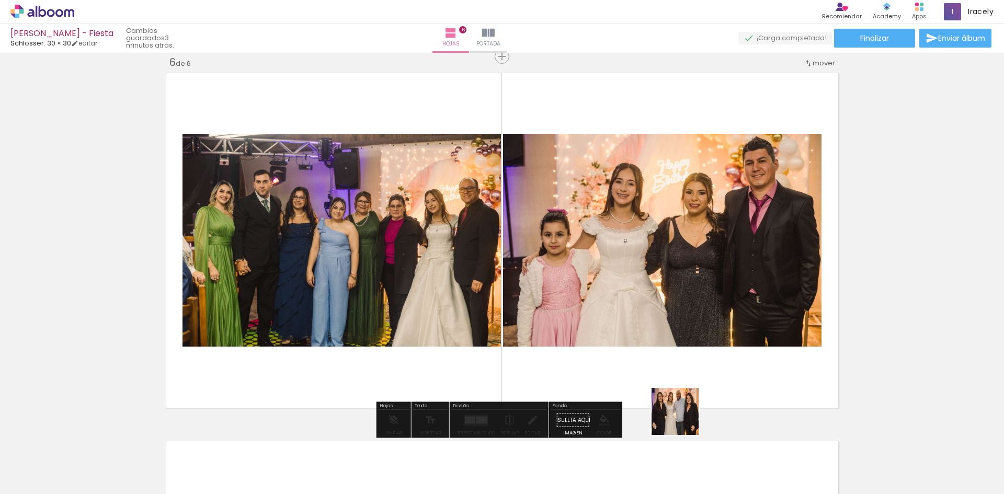
drag, startPoint x: 693, startPoint y: 440, endPoint x: 702, endPoint y: 427, distance: 15.5
click at [654, 374] on quentale-workspace at bounding box center [502, 247] width 1004 height 494
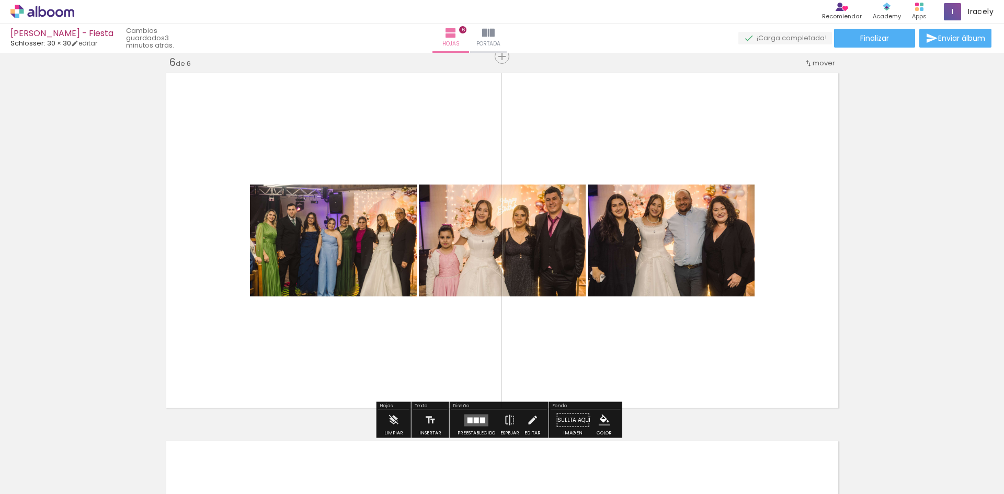
drag, startPoint x: 748, startPoint y: 456, endPoint x: 803, endPoint y: 426, distance: 62.5
click at [701, 357] on quentale-workspace at bounding box center [502, 247] width 1004 height 494
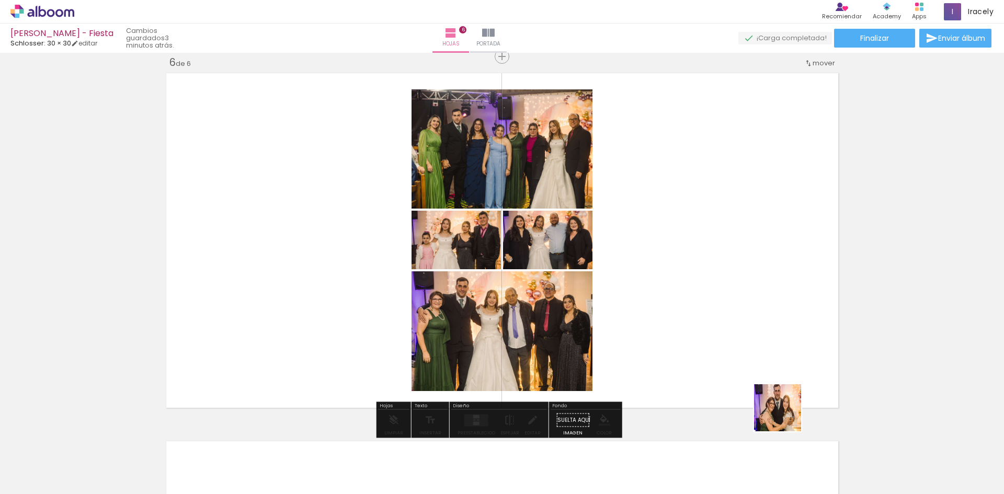
drag, startPoint x: 804, startPoint y: 435, endPoint x: 870, endPoint y: 454, distance: 68.3
click at [757, 379] on quentale-workspace at bounding box center [502, 247] width 1004 height 494
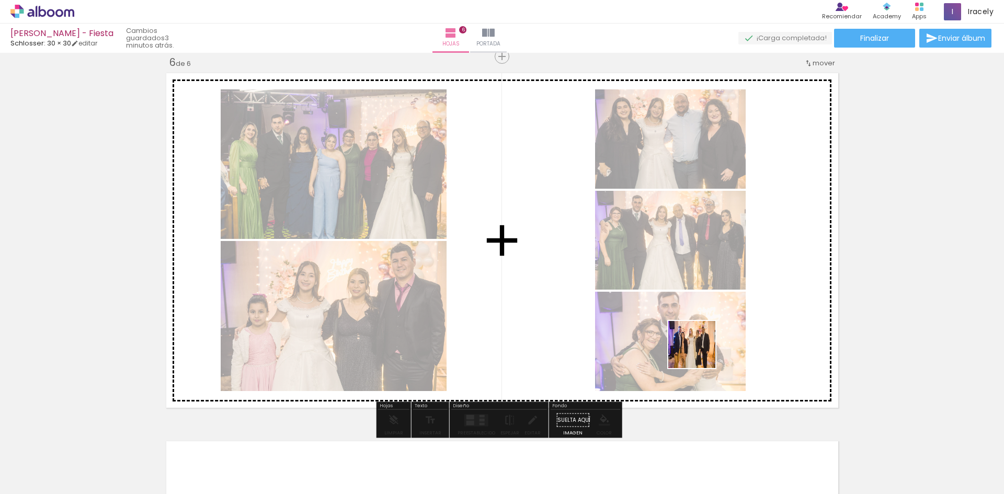
drag, startPoint x: 874, startPoint y: 463, endPoint x: 700, endPoint y: 352, distance: 206.9
click at [700, 352] on quentale-workspace at bounding box center [502, 247] width 1004 height 494
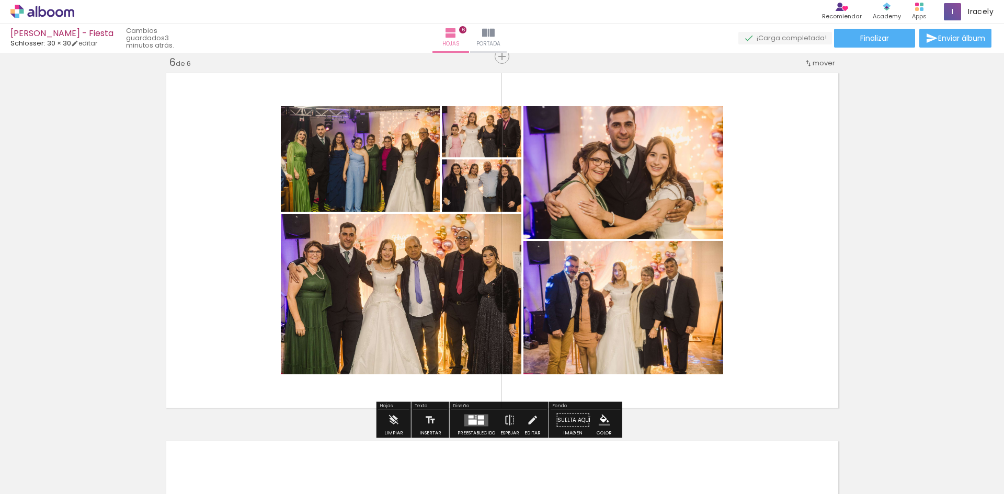
click at [469, 418] on div at bounding box center [471, 416] width 5 height 3
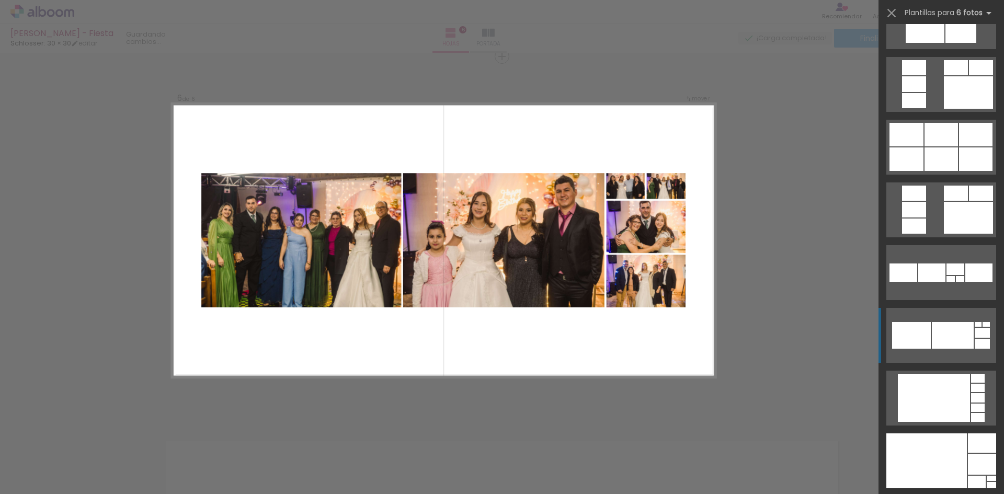
scroll to position [941, 0]
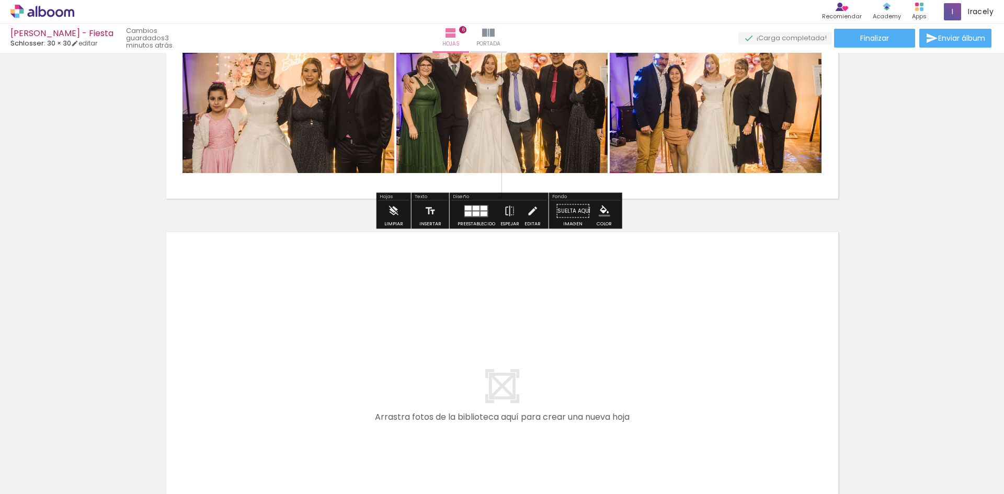
scroll to position [0, 1482]
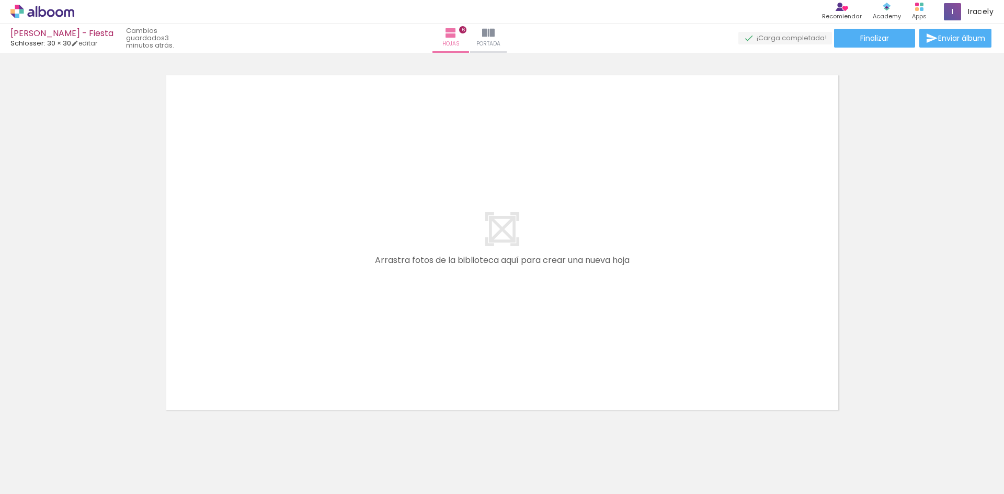
drag, startPoint x: 402, startPoint y: 441, endPoint x: 389, endPoint y: 280, distance: 161.5
click at [389, 280] on quentale-workspace at bounding box center [502, 247] width 1004 height 494
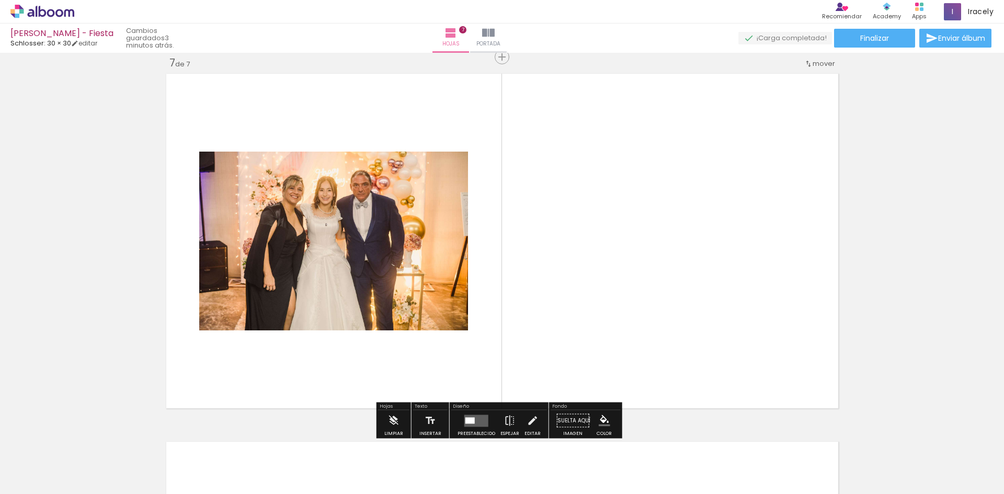
scroll to position [2222, 0]
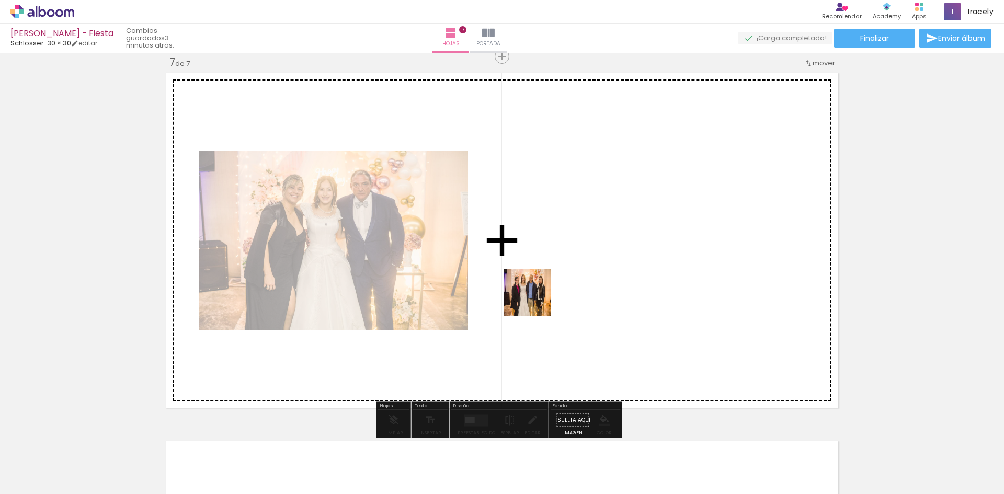
drag, startPoint x: 434, startPoint y: 447, endPoint x: 490, endPoint y: 386, distance: 82.9
click at [527, 310] on quentale-workspace at bounding box center [502, 247] width 1004 height 494
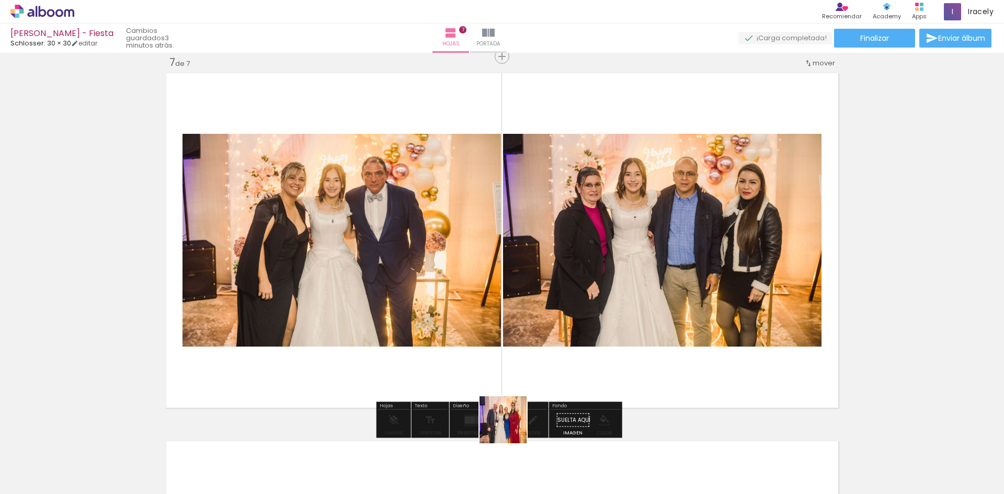
drag, startPoint x: 504, startPoint y: 444, endPoint x: 543, endPoint y: 418, distance: 47.1
click at [529, 361] on quentale-workspace at bounding box center [502, 247] width 1004 height 494
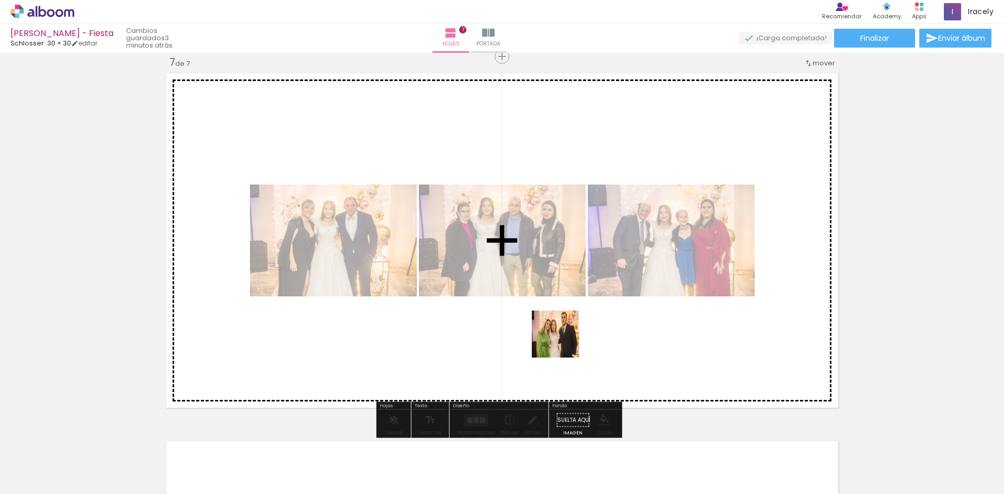
drag, startPoint x: 560, startPoint y: 443, endPoint x: 594, endPoint y: 429, distance: 36.8
click at [563, 346] on quentale-workspace at bounding box center [502, 247] width 1004 height 494
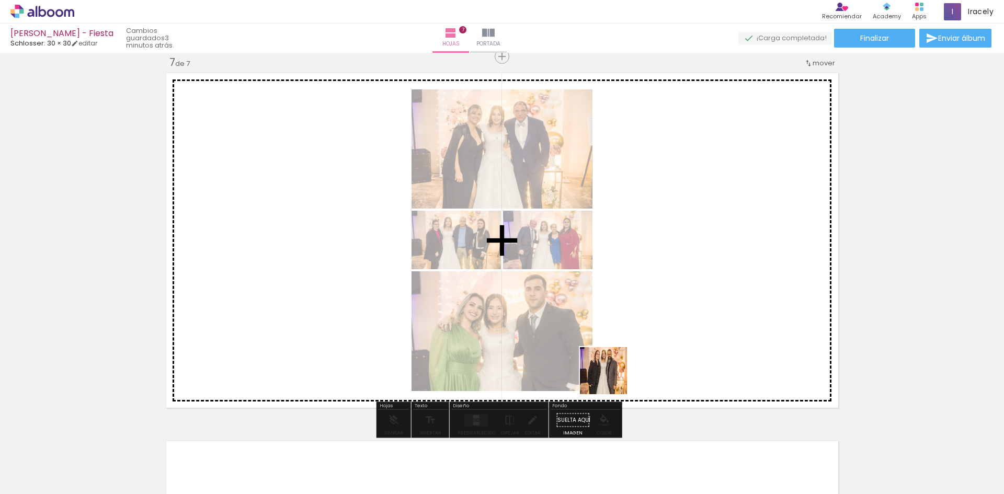
drag, startPoint x: 611, startPoint y: 428, endPoint x: 659, endPoint y: 441, distance: 49.3
click at [606, 349] on quentale-workspace at bounding box center [502, 247] width 1004 height 494
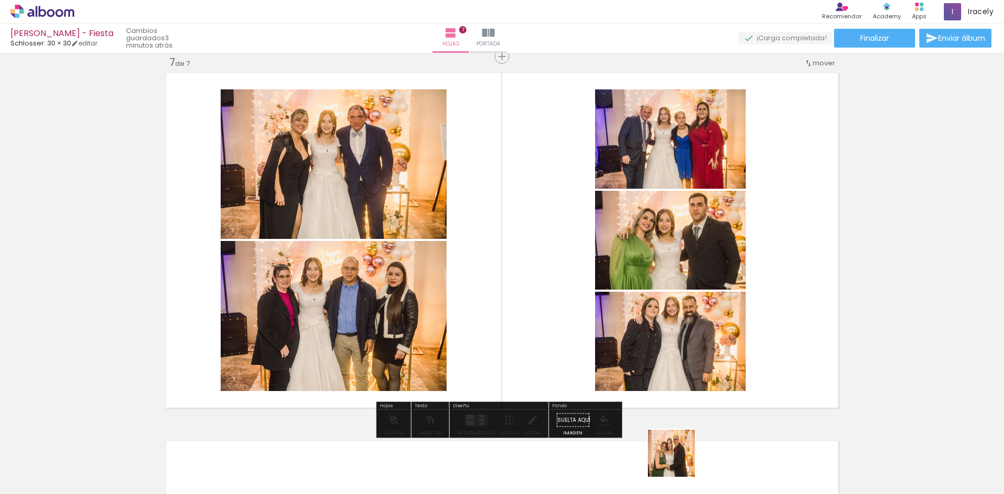
drag, startPoint x: 679, startPoint y: 461, endPoint x: 515, endPoint y: 360, distance: 192.7
click at [545, 310] on quentale-workspace at bounding box center [502, 247] width 1004 height 494
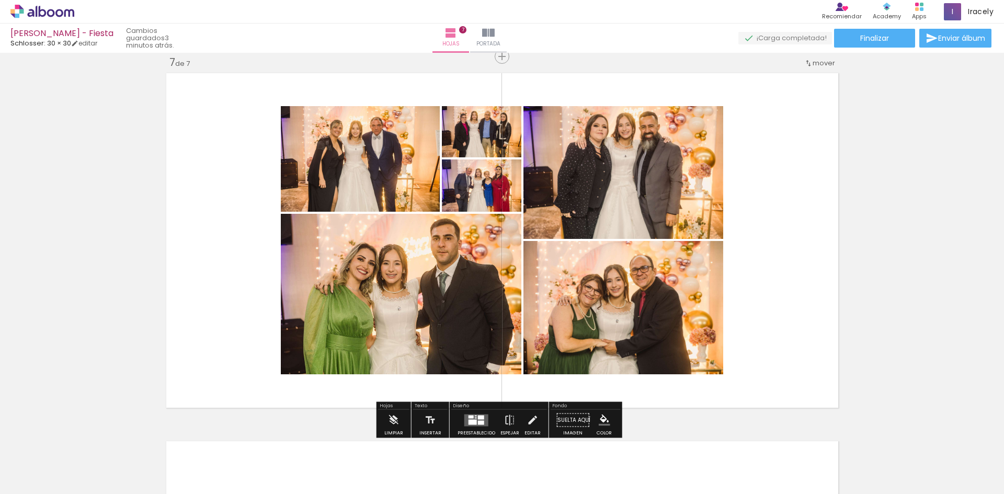
click at [474, 409] on div "Diseño Preestablecido Espejar Editar" at bounding box center [499, 420] width 99 height 36
click at [475, 413] on div at bounding box center [476, 420] width 28 height 21
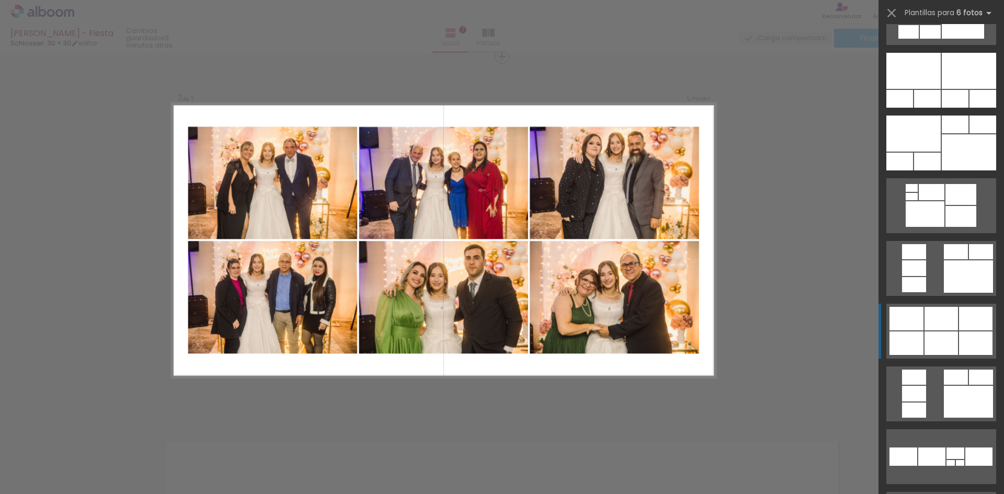
scroll to position [889, 0]
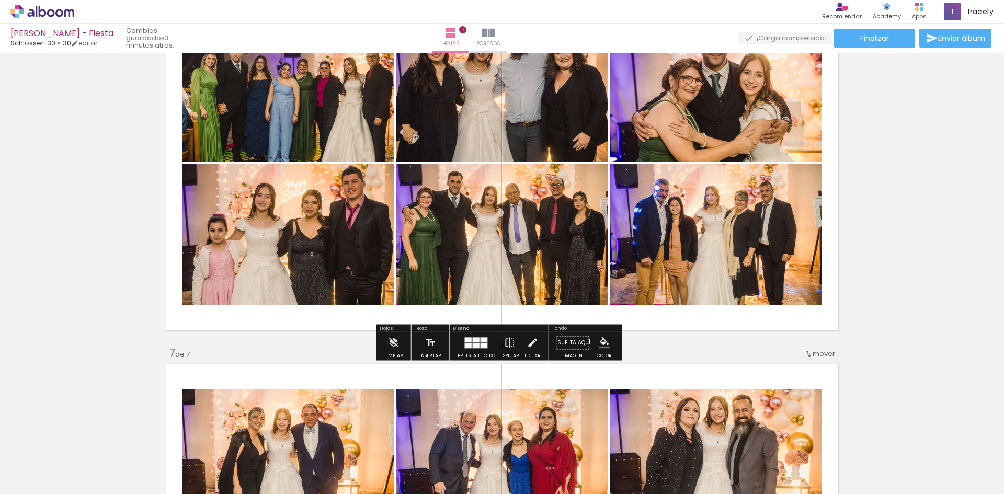
scroll to position [1856, 0]
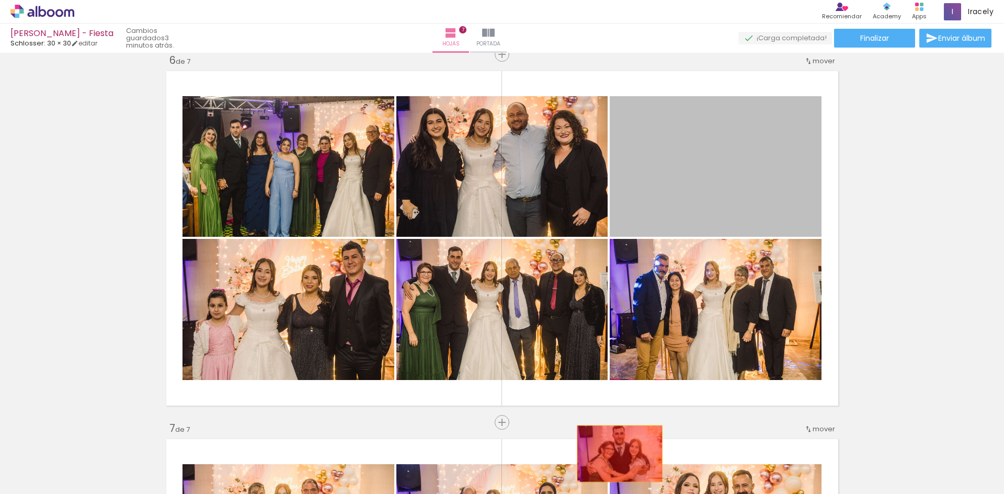
drag, startPoint x: 676, startPoint y: 184, endPoint x: 641, endPoint y: 457, distance: 275.8
click at [617, 455] on quentale-workspace at bounding box center [502, 247] width 1004 height 494
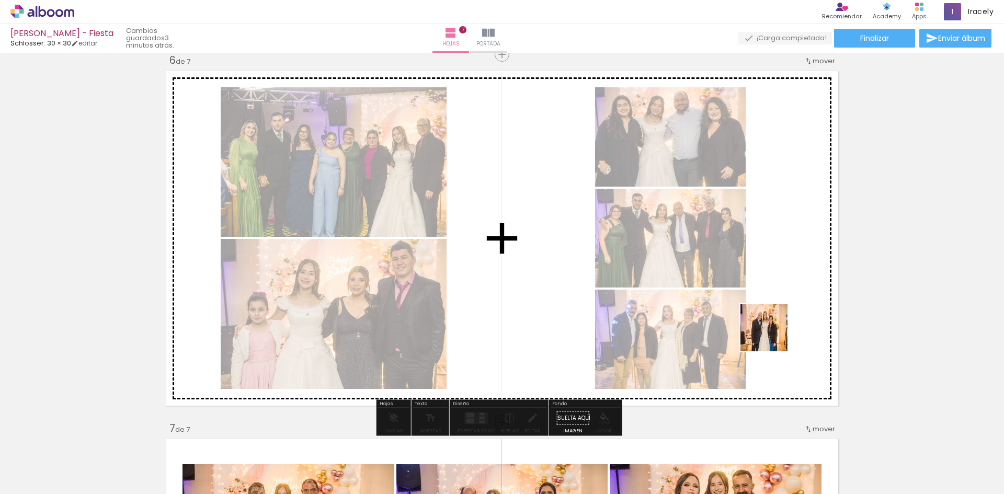
drag, startPoint x: 762, startPoint y: 409, endPoint x: 768, endPoint y: 323, distance: 86.5
click at [768, 323] on quentale-workspace at bounding box center [502, 247] width 1004 height 494
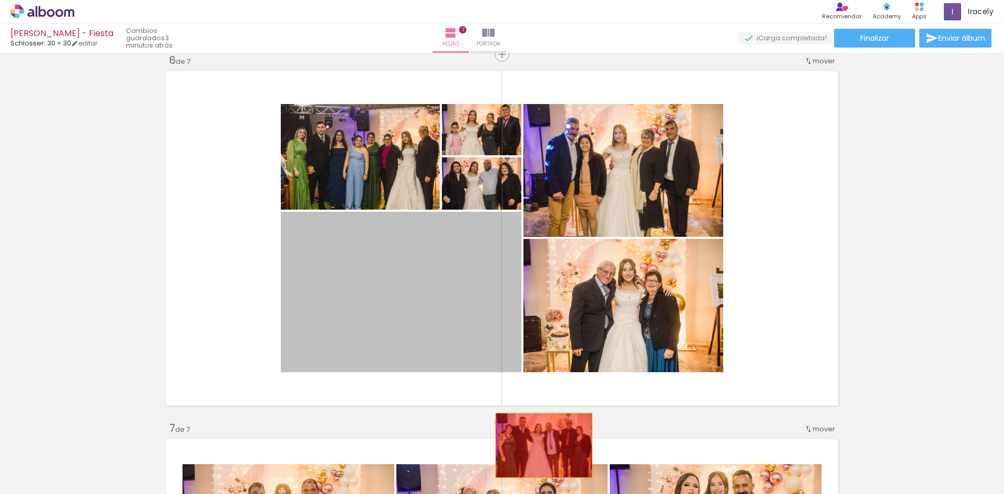
scroll to position [0, 1482]
drag, startPoint x: 540, startPoint y: 446, endPoint x: 552, endPoint y: 455, distance: 16.0
click at [546, 454] on quentale-workspace at bounding box center [502, 247] width 1004 height 494
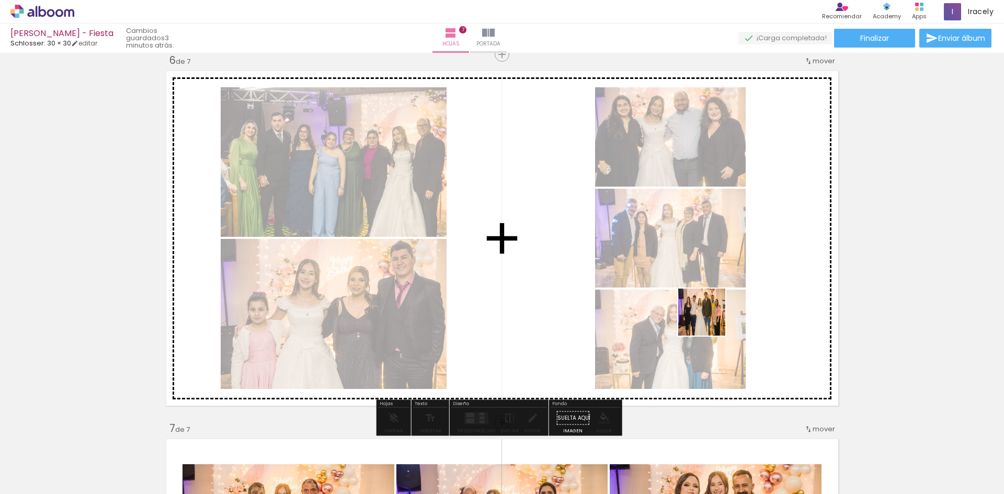
drag, startPoint x: 732, startPoint y: 349, endPoint x: 633, endPoint y: 267, distance: 128.9
click at [633, 267] on quentale-workspace at bounding box center [502, 247] width 1004 height 494
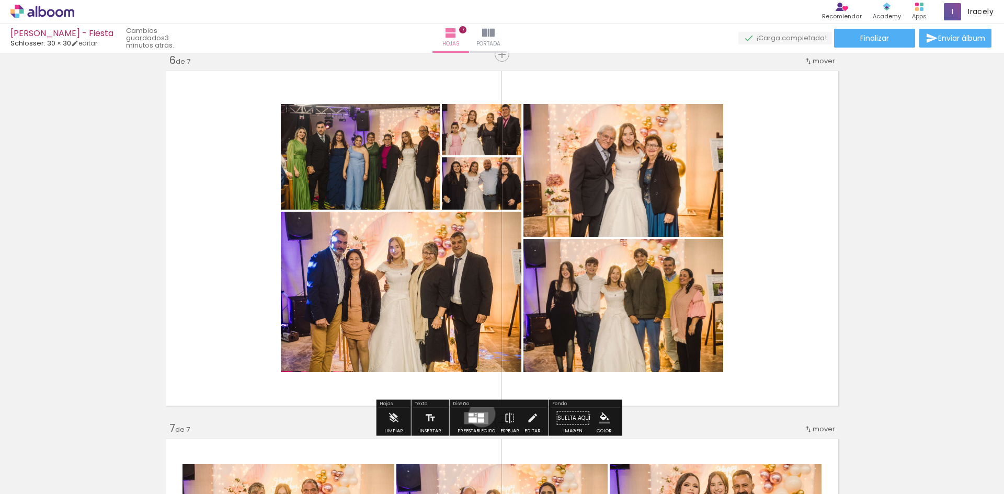
click at [480, 414] on div at bounding box center [481, 415] width 6 height 4
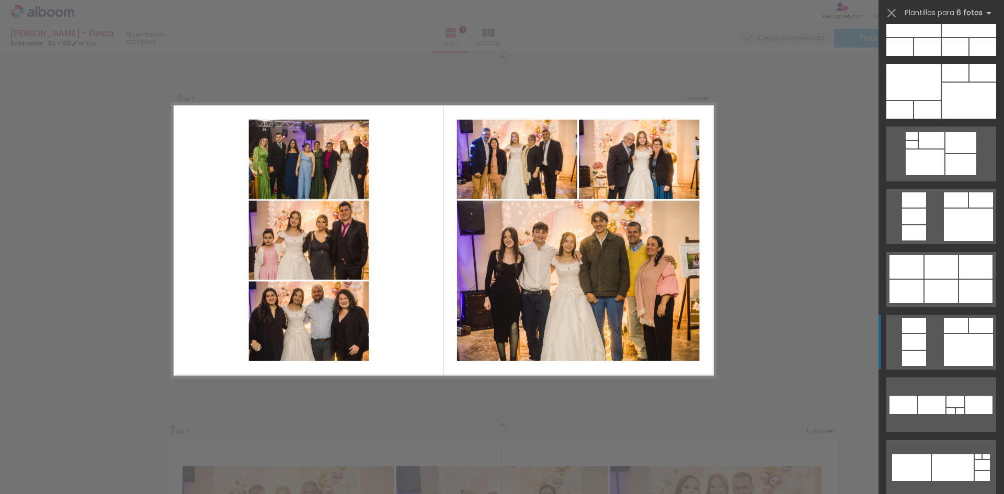
scroll to position [784, 0]
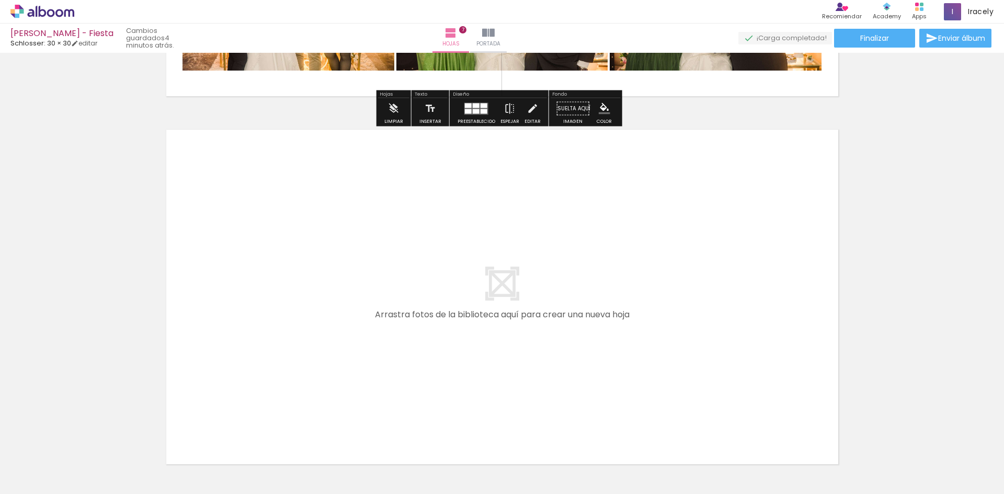
drag, startPoint x: 206, startPoint y: 466, endPoint x: 233, endPoint y: 321, distance: 147.4
click at [233, 321] on quentale-workspace at bounding box center [502, 247] width 1004 height 494
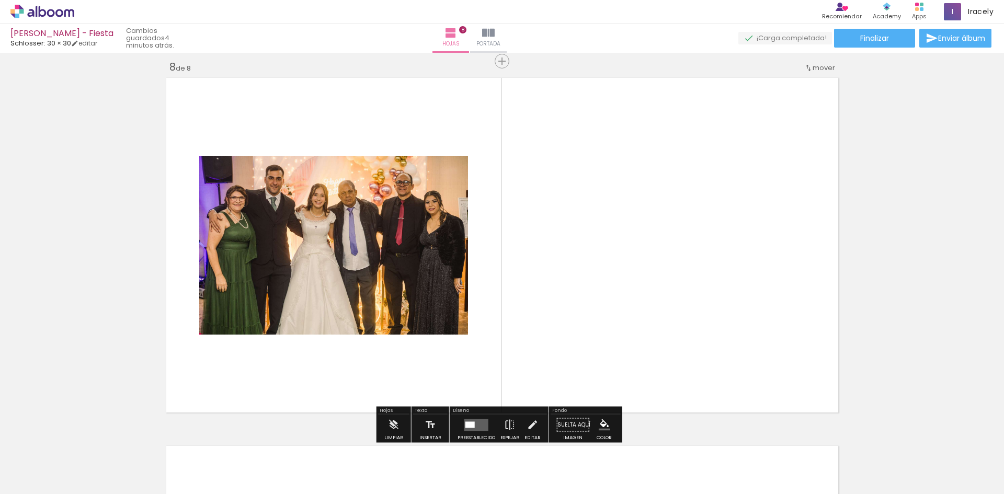
scroll to position [2591, 0]
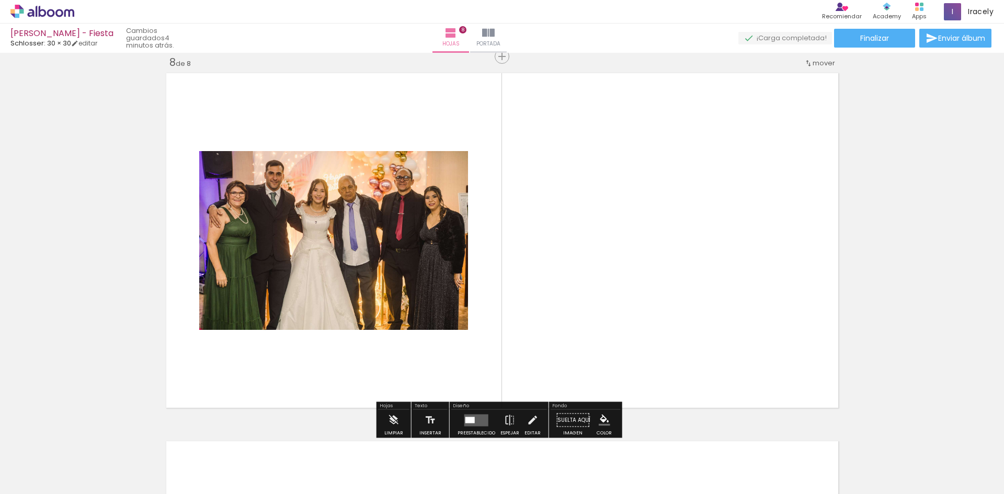
drag, startPoint x: 270, startPoint y: 462, endPoint x: 566, endPoint y: 240, distance: 369.8
click at [566, 240] on quentale-workspace at bounding box center [502, 247] width 1004 height 494
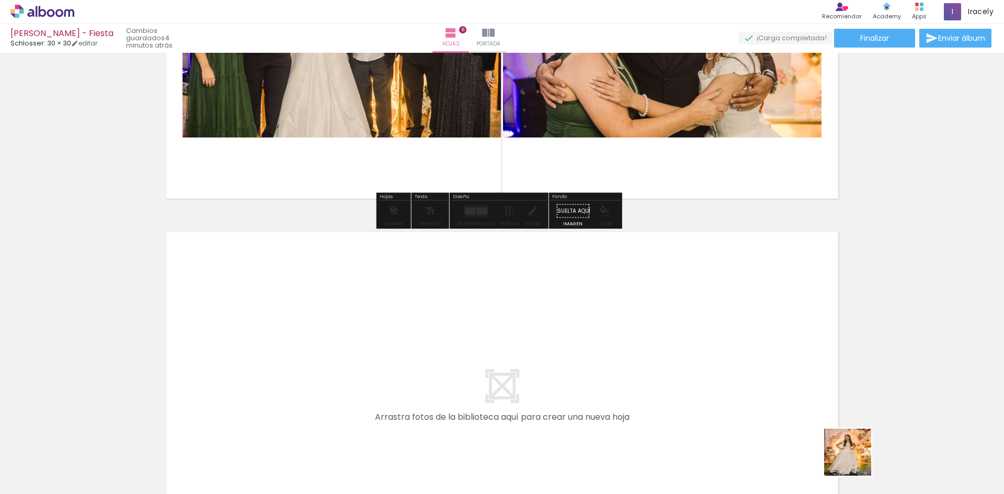
drag, startPoint x: 860, startPoint y: 463, endPoint x: 878, endPoint y: 454, distance: 20.6
click at [609, 352] on quentale-workspace at bounding box center [502, 247] width 1004 height 494
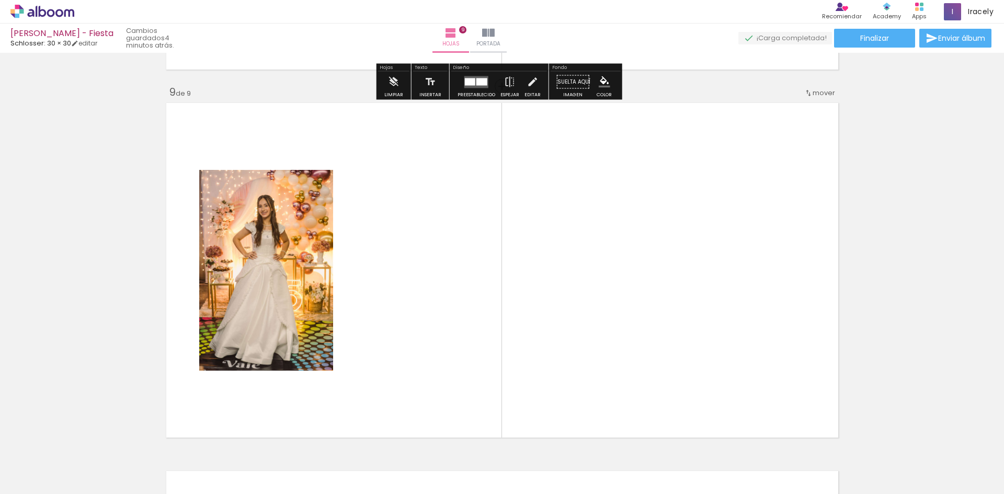
scroll to position [2959, 0]
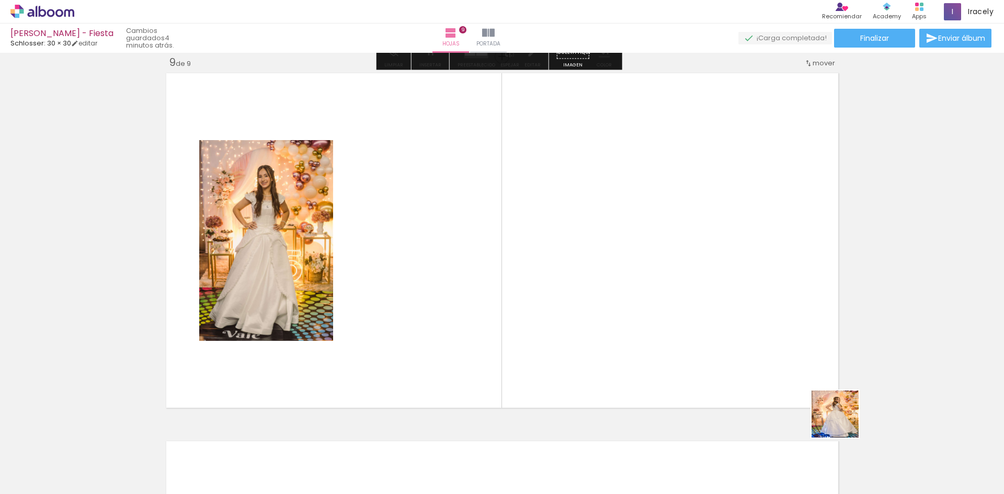
drag, startPoint x: 909, startPoint y: 459, endPoint x: 968, endPoint y: 464, distance: 59.3
click at [651, 316] on quentale-workspace at bounding box center [502, 247] width 1004 height 494
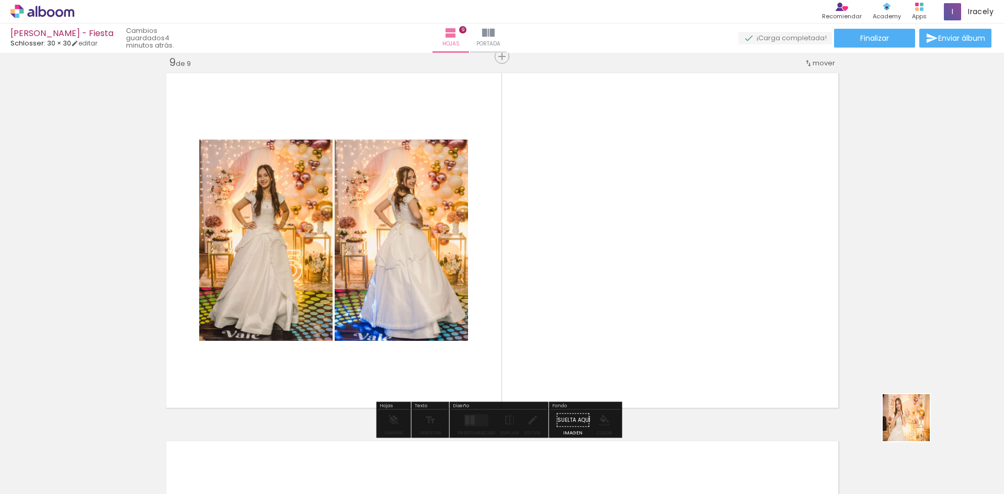
drag, startPoint x: 969, startPoint y: 455, endPoint x: 504, endPoint y: 366, distance: 474.0
click at [580, 315] on quentale-workspace at bounding box center [502, 247] width 1004 height 494
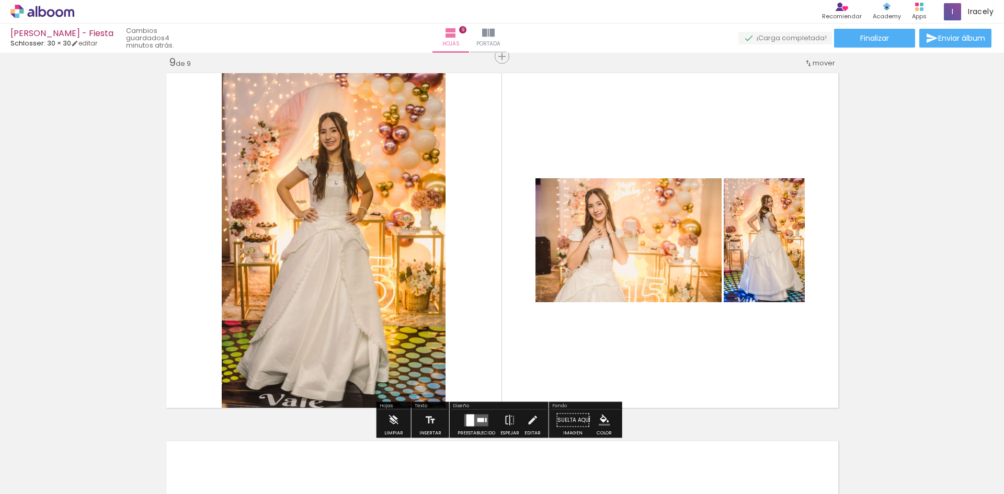
click at [470, 414] on div at bounding box center [470, 420] width 8 height 12
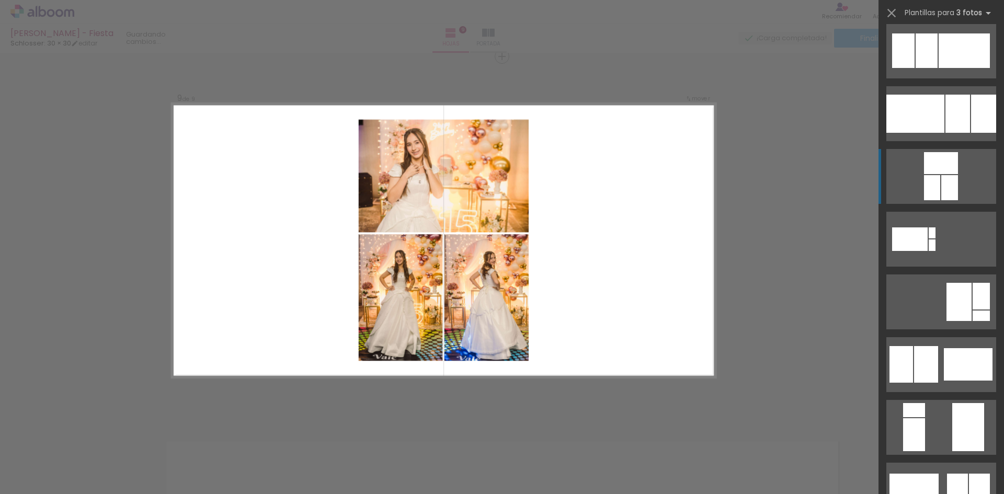
scroll to position [52, 0]
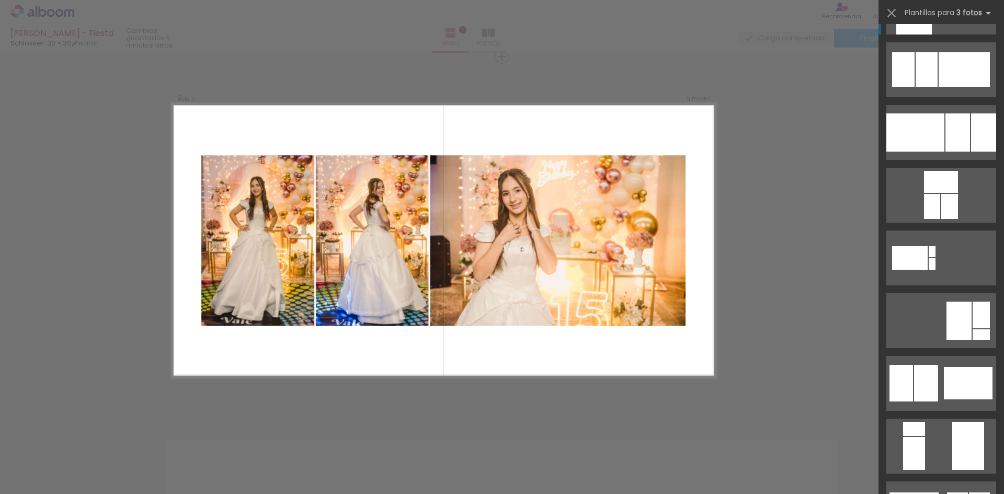
drag, startPoint x: 948, startPoint y: 69, endPoint x: 781, endPoint y: 33, distance: 171.1
click at [946, 67] on div at bounding box center [964, 69] width 51 height 35
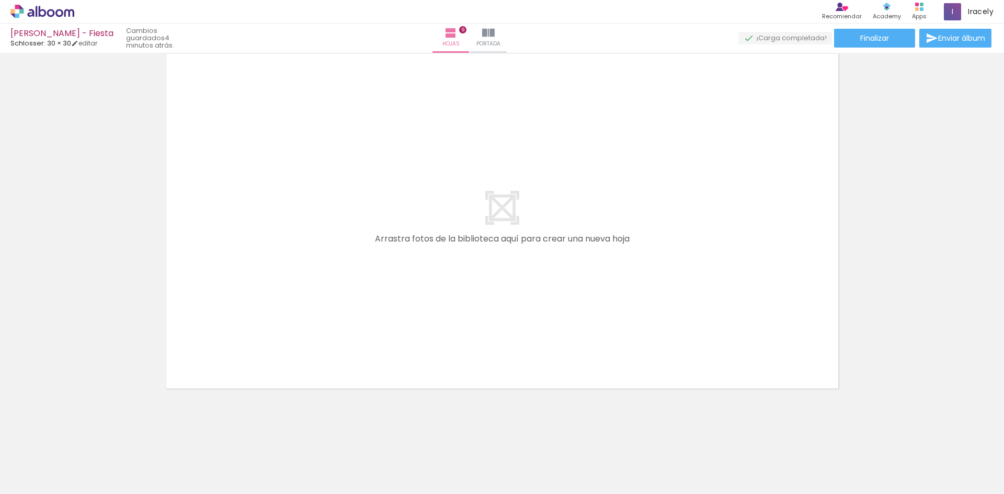
scroll to position [0, 2072]
drag, startPoint x: 441, startPoint y: 443, endPoint x: 622, endPoint y: 474, distance: 182.9
click at [452, 286] on quentale-workspace at bounding box center [502, 247] width 1004 height 494
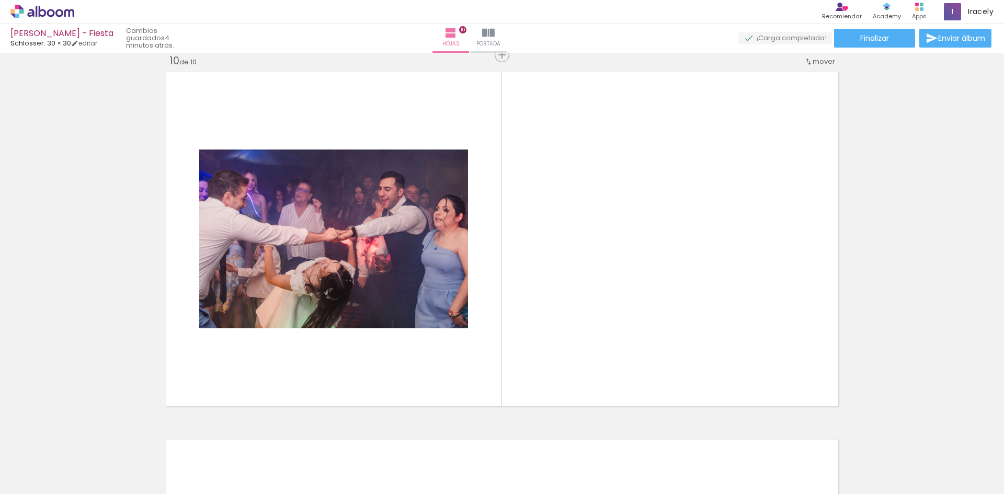
scroll to position [3327, 0]
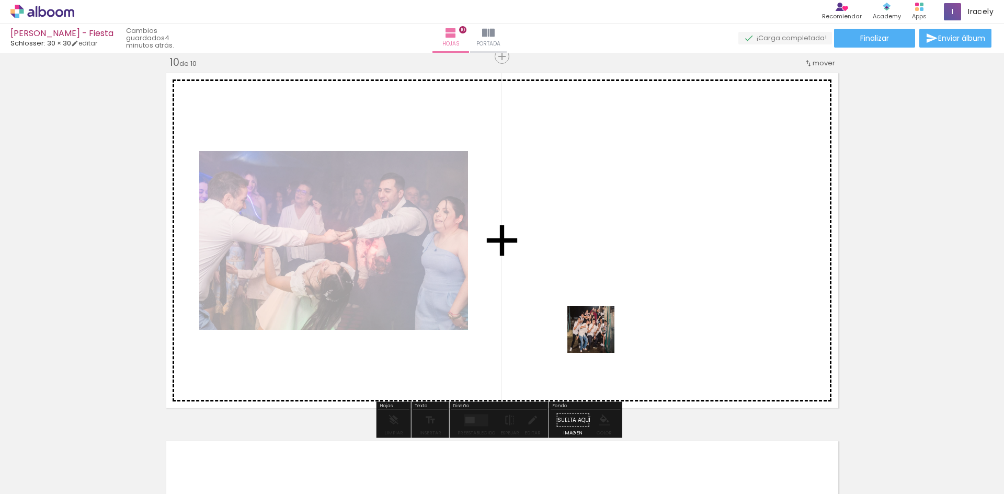
drag, startPoint x: 599, startPoint y: 337, endPoint x: 665, endPoint y: 405, distance: 94.7
click at [587, 282] on quentale-workspace at bounding box center [502, 247] width 1004 height 494
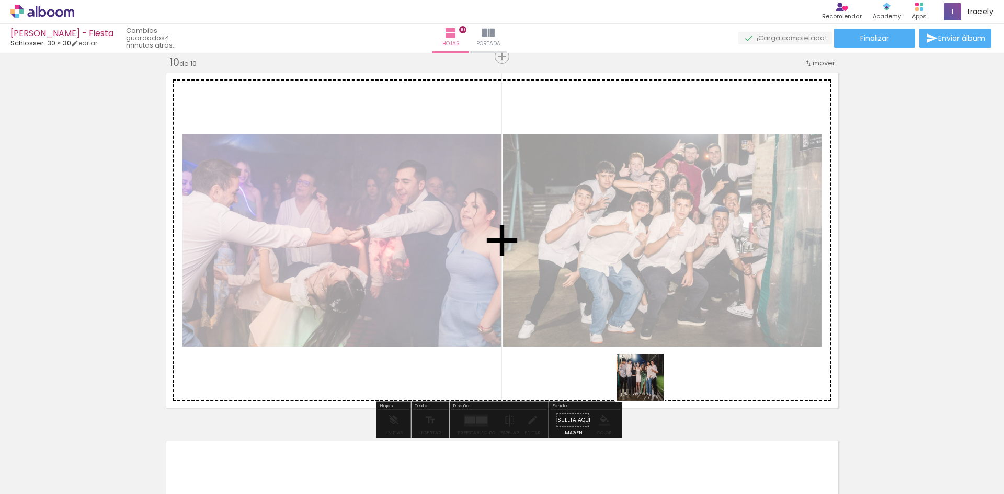
drag, startPoint x: 685, startPoint y: 466, endPoint x: 648, endPoint y: 383, distance: 91.1
click at [648, 383] on quentale-workspace at bounding box center [502, 247] width 1004 height 494
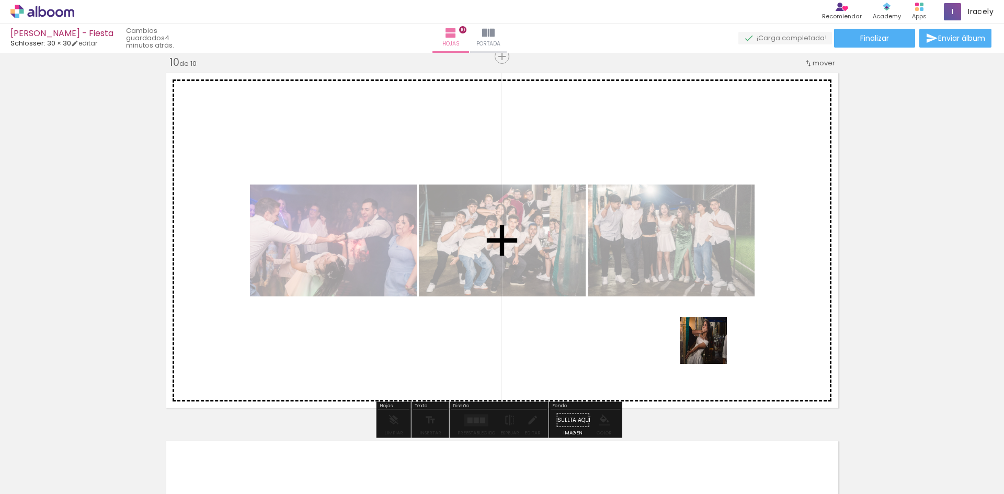
drag, startPoint x: 724, startPoint y: 458, endPoint x: 673, endPoint y: 197, distance: 265.4
click at [710, 341] on quentale-workspace at bounding box center [502, 247] width 1004 height 494
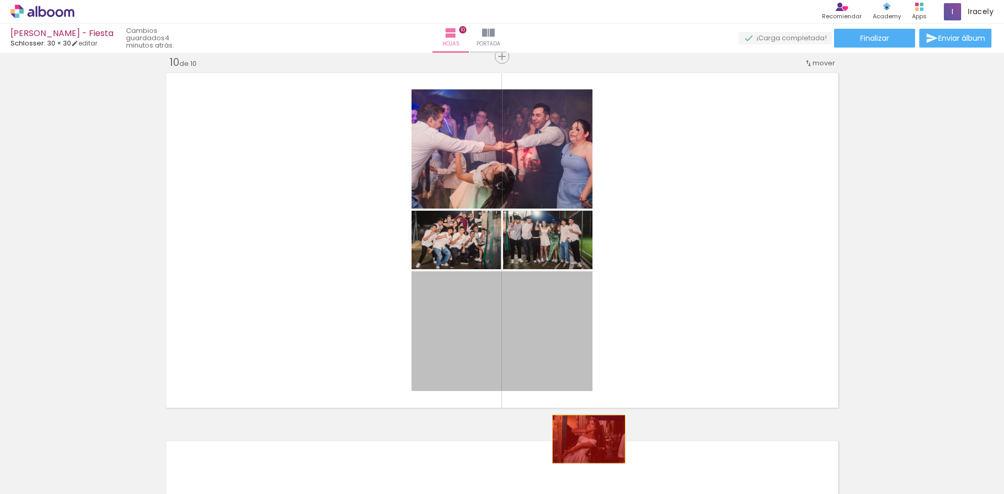
drag, startPoint x: 529, startPoint y: 310, endPoint x: 578, endPoint y: 455, distance: 154.1
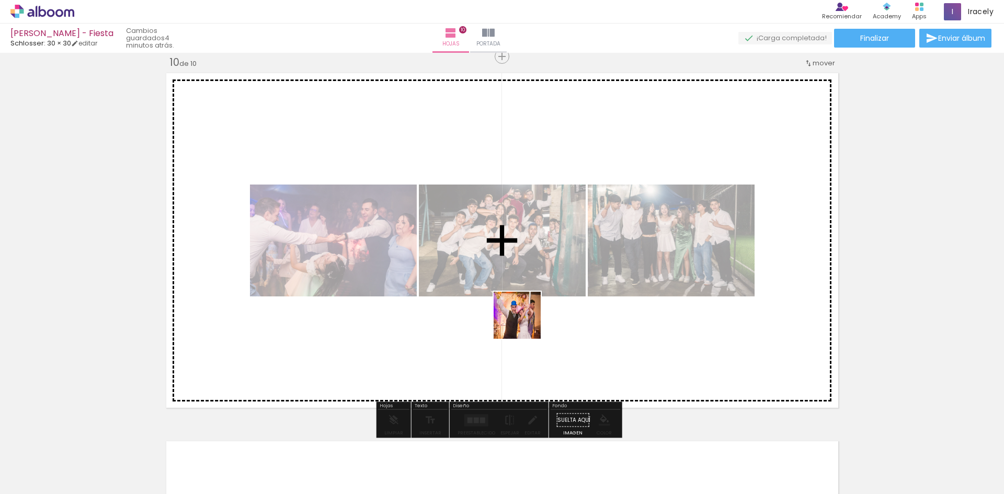
drag, startPoint x: 516, startPoint y: 405, endPoint x: 525, endPoint y: 320, distance: 85.8
click at [525, 320] on quentale-workspace at bounding box center [502, 247] width 1004 height 494
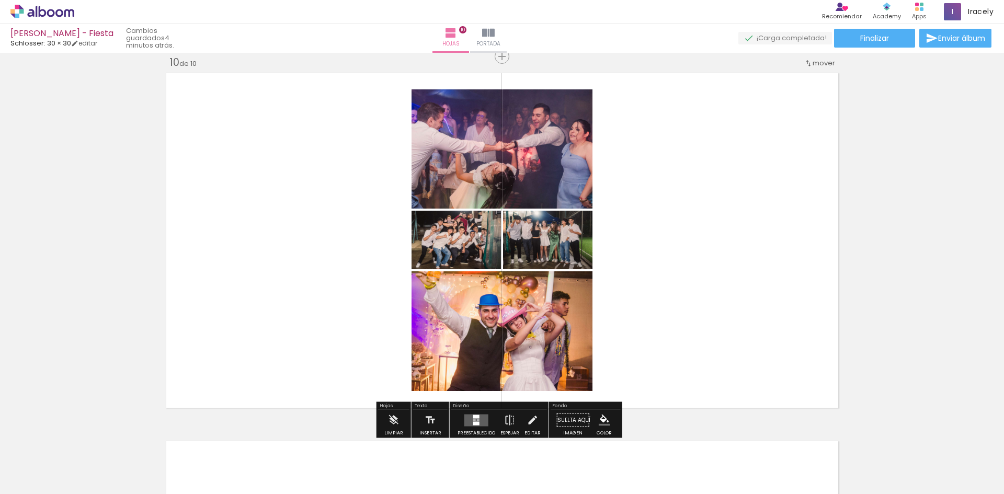
click at [478, 428] on div at bounding box center [476, 420] width 28 height 21
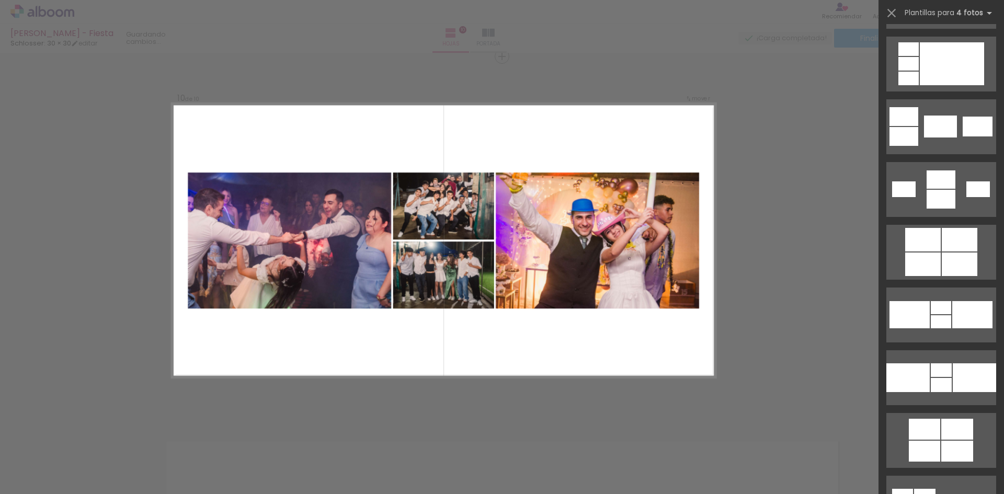
scroll to position [1778, 0]
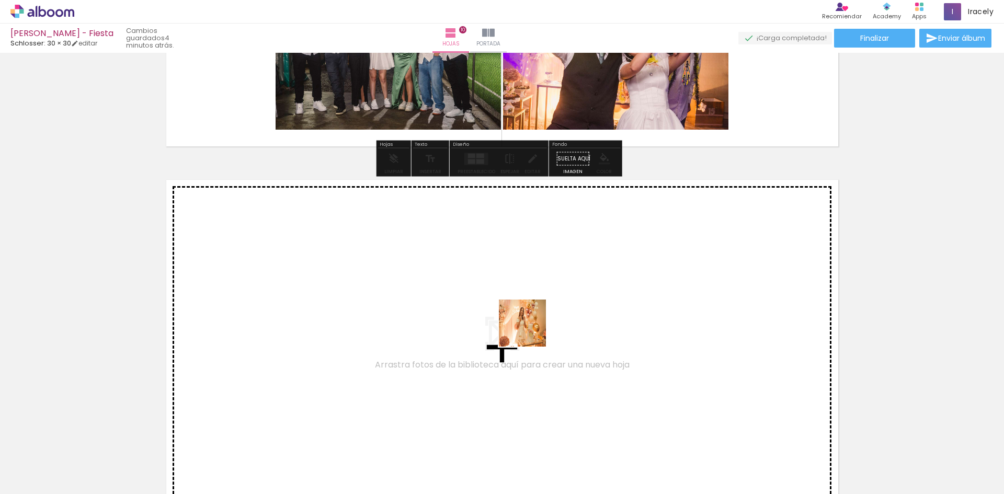
drag, startPoint x: 576, startPoint y: 461, endPoint x: 735, endPoint y: 457, distance: 159.0
click at [547, 347] on quentale-workspace at bounding box center [502, 247] width 1004 height 494
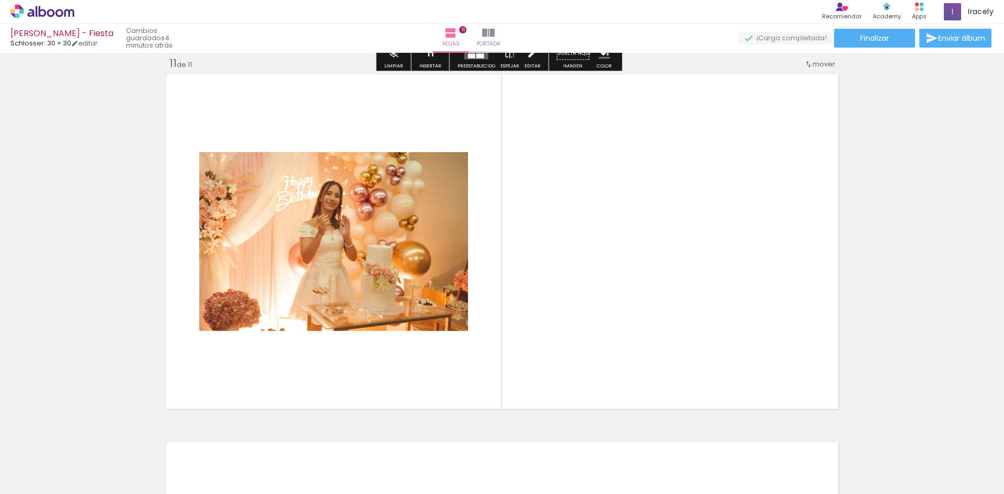
scroll to position [3695, 0]
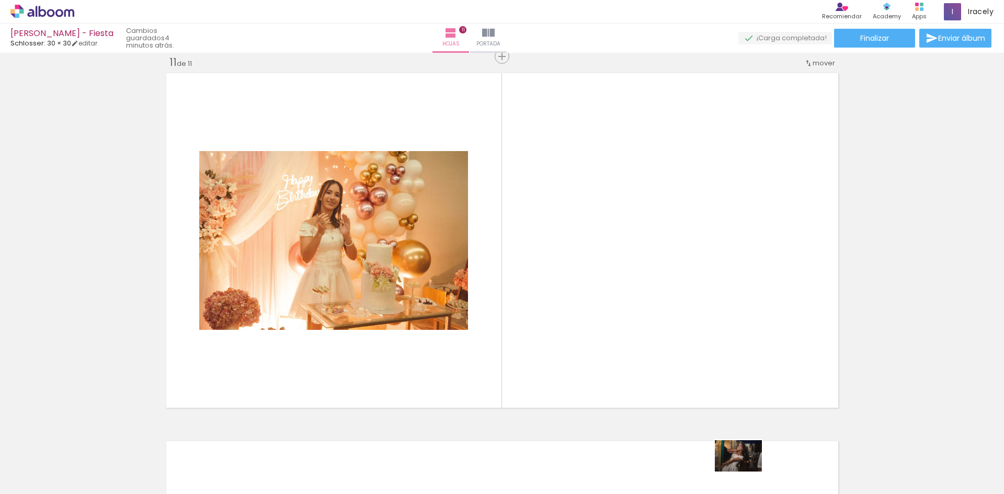
drag, startPoint x: 744, startPoint y: 462, endPoint x: 746, endPoint y: 472, distance: 10.2
click at [742, 472] on div at bounding box center [716, 459] width 52 height 35
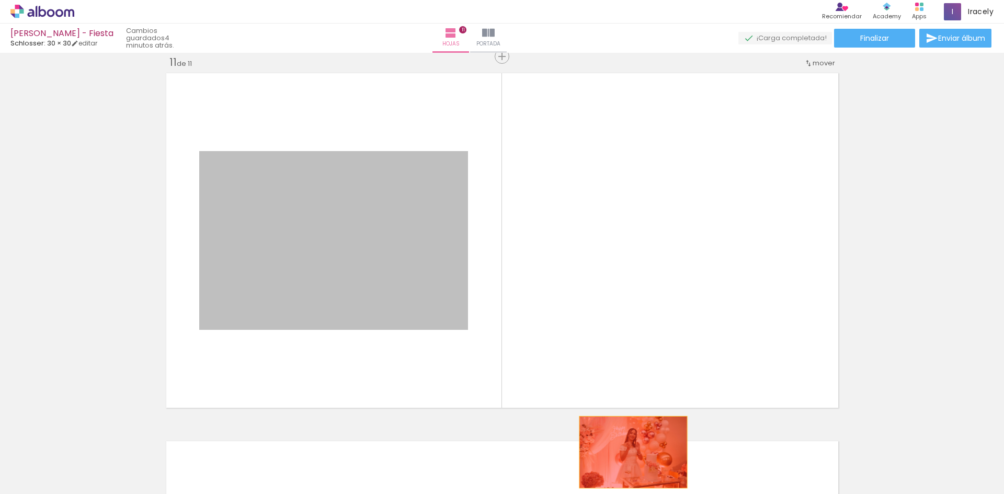
drag, startPoint x: 344, startPoint y: 272, endPoint x: 703, endPoint y: 451, distance: 402.0
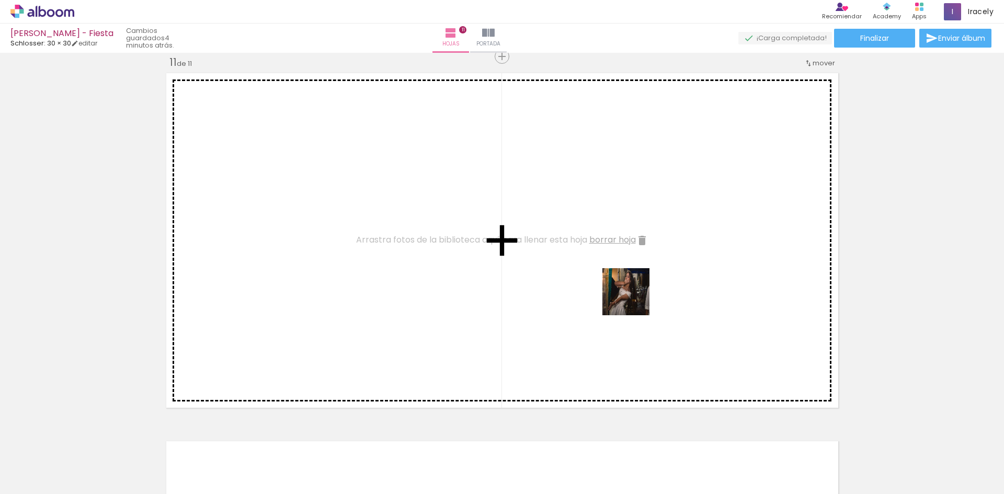
drag, startPoint x: 725, startPoint y: 429, endPoint x: 774, endPoint y: 419, distance: 49.6
click at [640, 301] on quentale-workspace at bounding box center [502, 247] width 1004 height 494
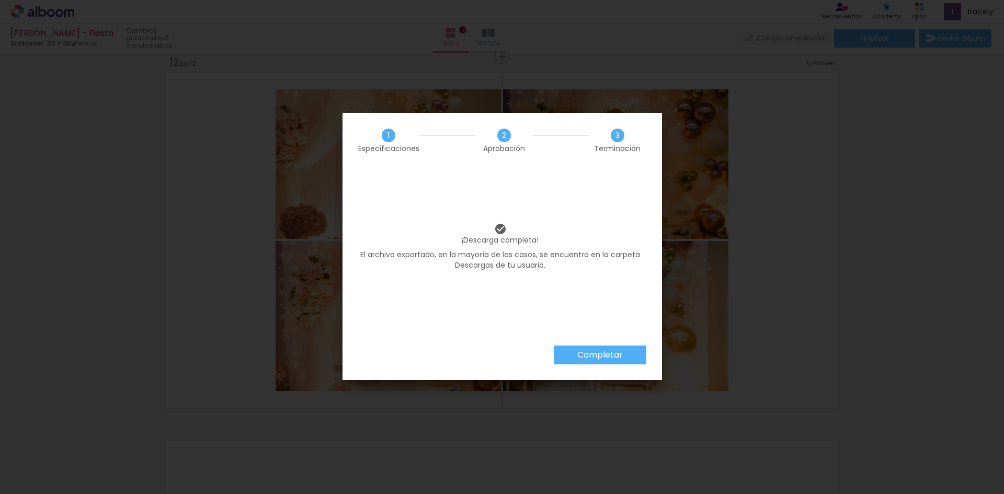
scroll to position [0, 2072]
click at [602, 359] on paper-button "Completar" at bounding box center [600, 355] width 93 height 19
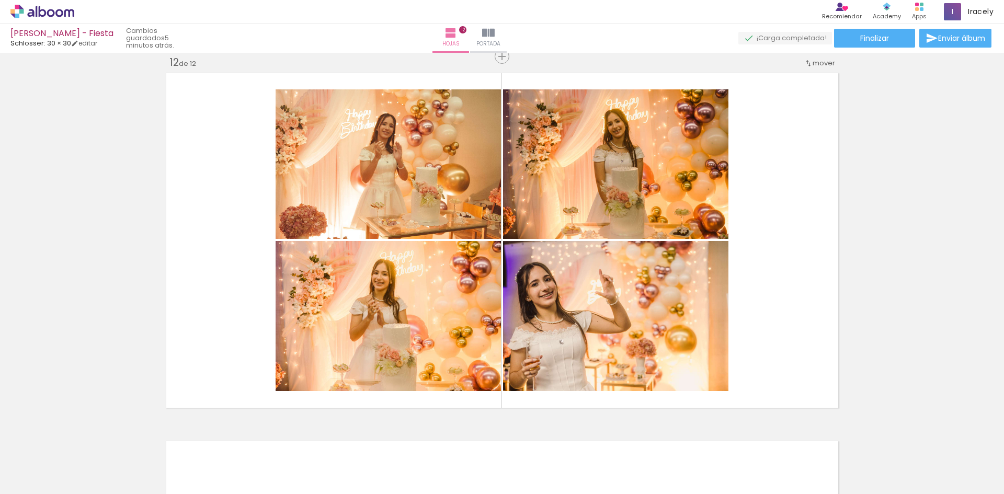
scroll to position [0, 2072]
